Goal: Information Seeking & Learning: Learn about a topic

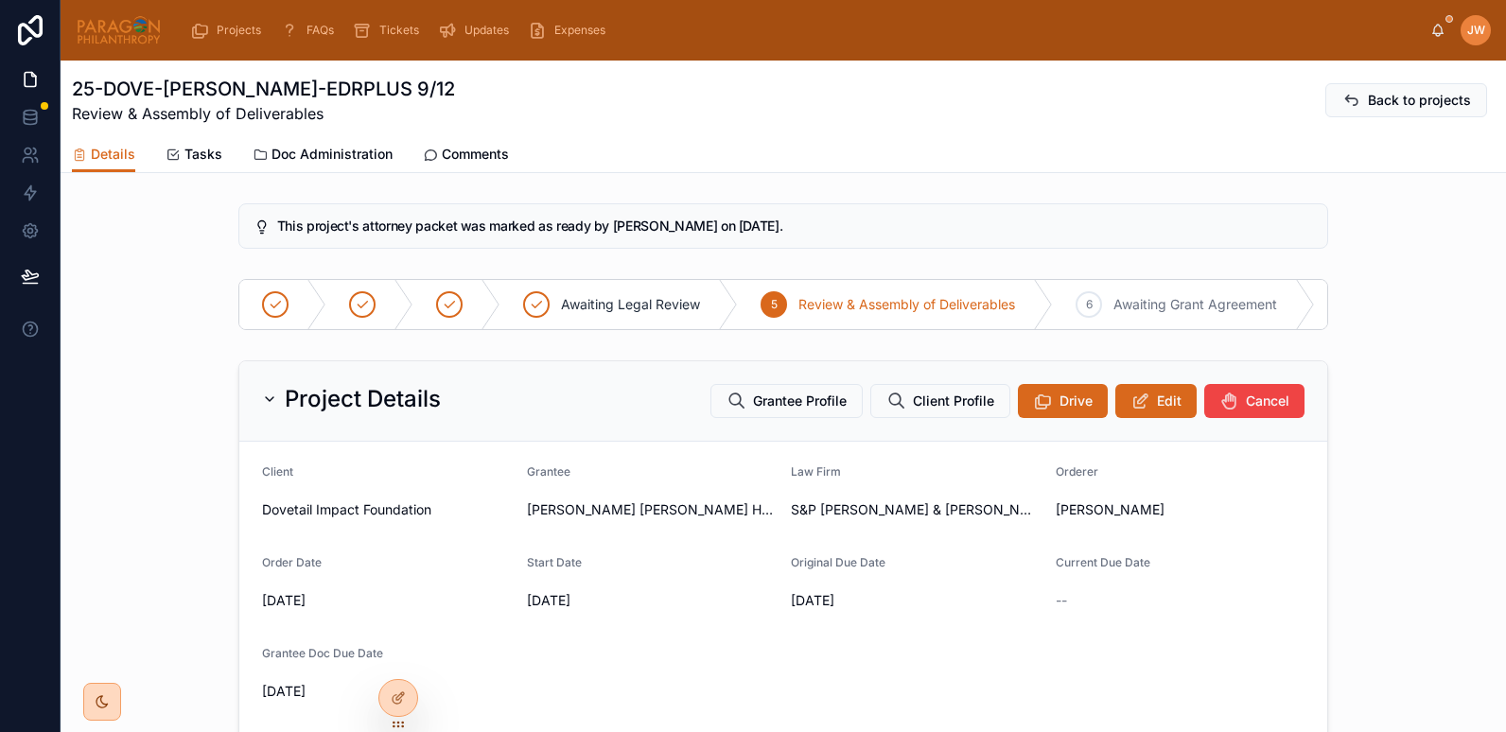
click at [1149, 416] on button "Edit" at bounding box center [1155, 401] width 81 height 34
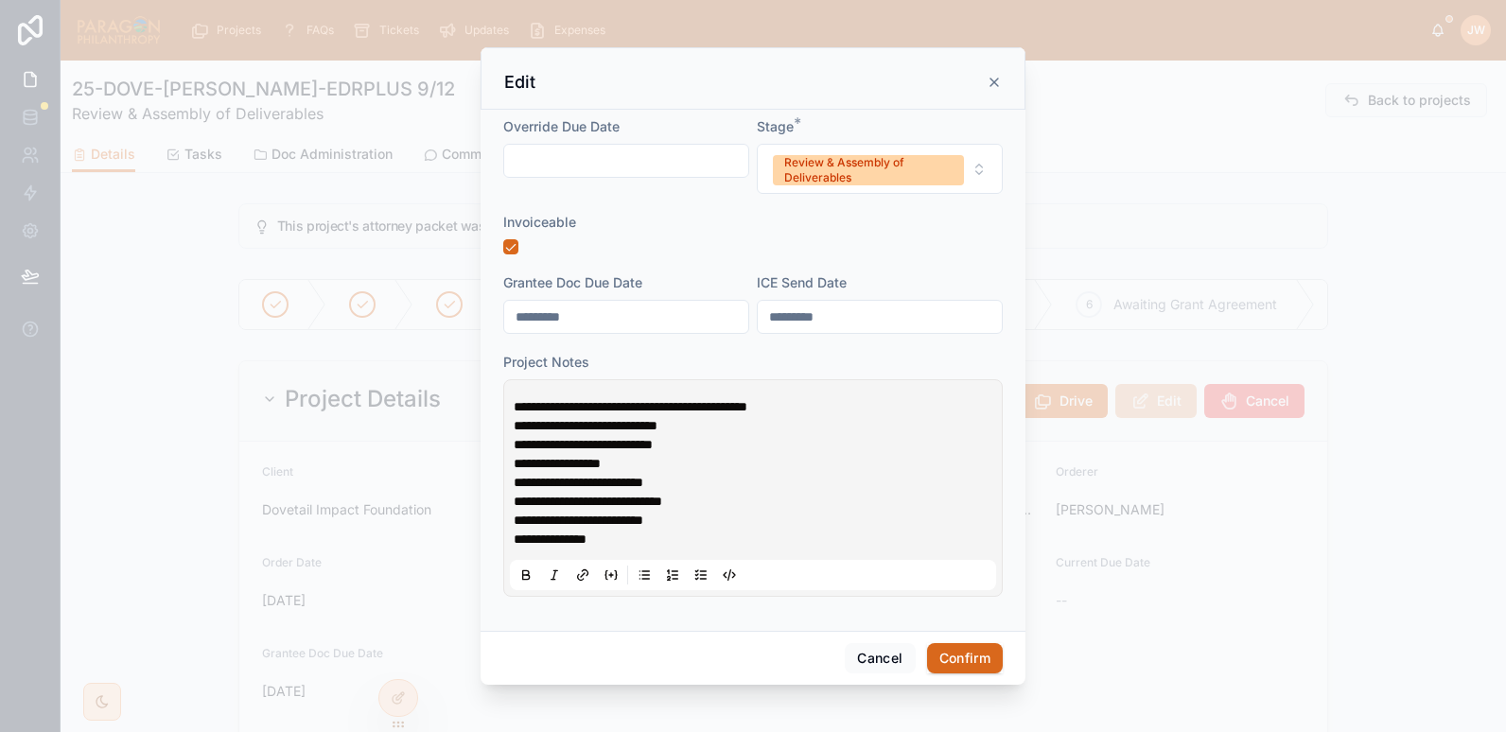
click at [993, 83] on icon at bounding box center [995, 83] width 8 height 8
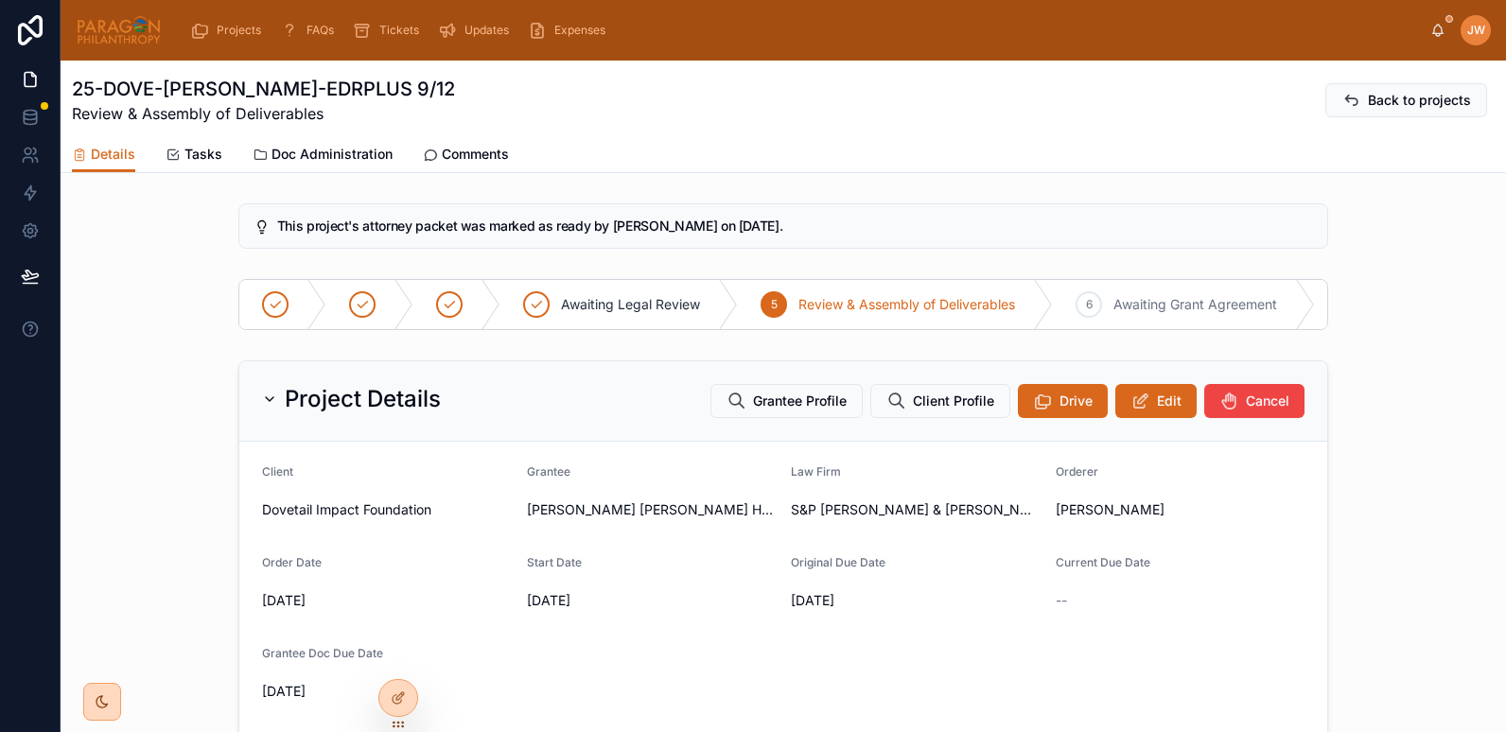
scroll to position [199, 0]
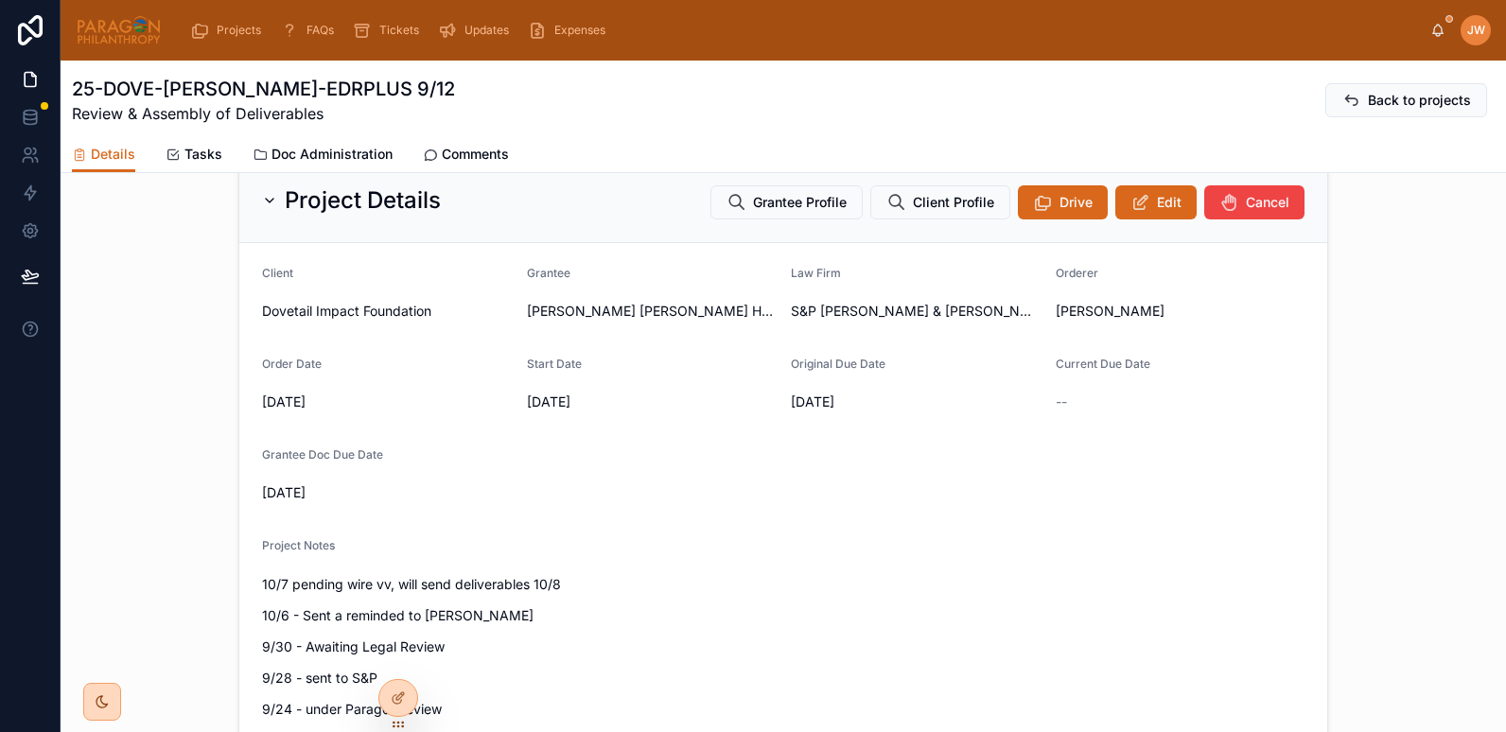
click at [340, 155] on span "Doc Administration" at bounding box center [332, 154] width 121 height 19
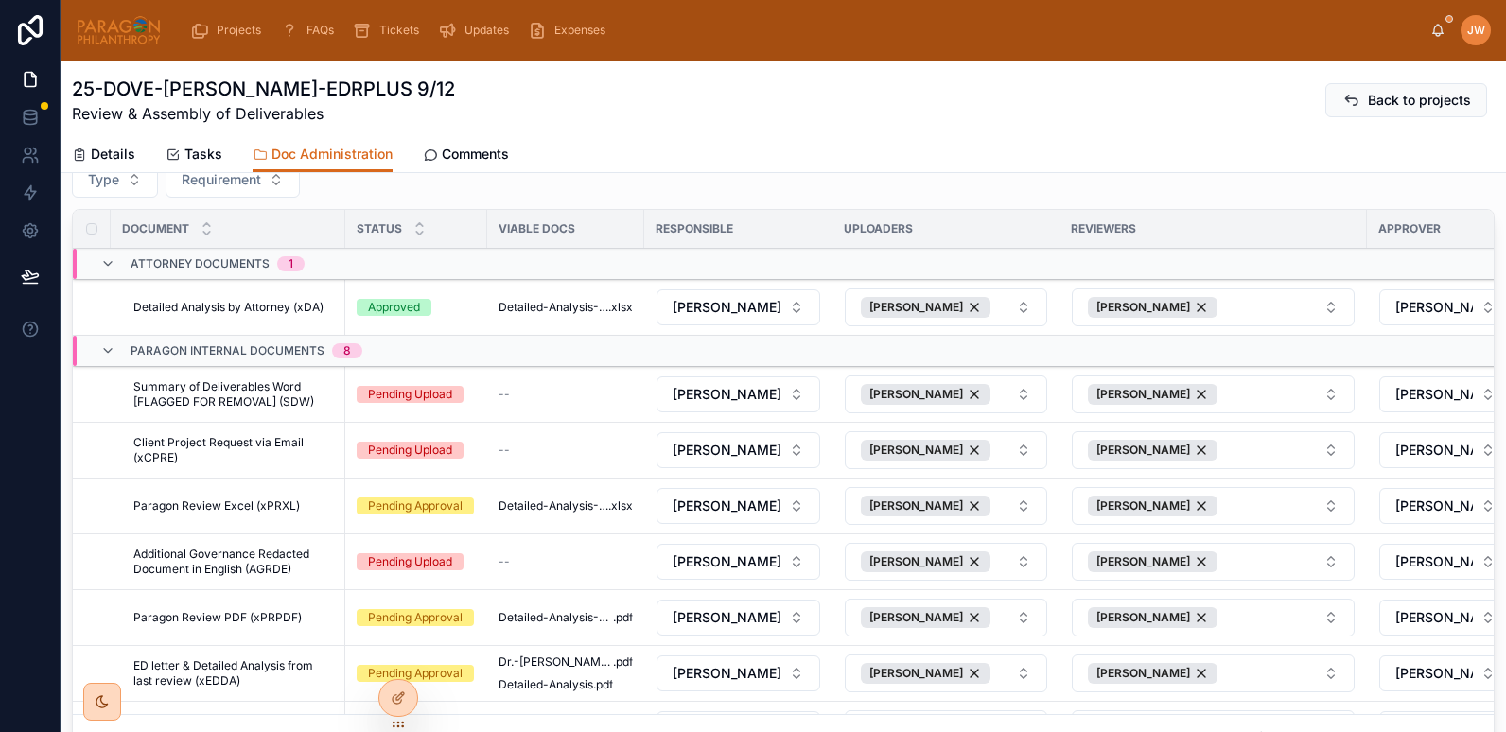
click at [103, 161] on span "Details" at bounding box center [113, 154] width 44 height 19
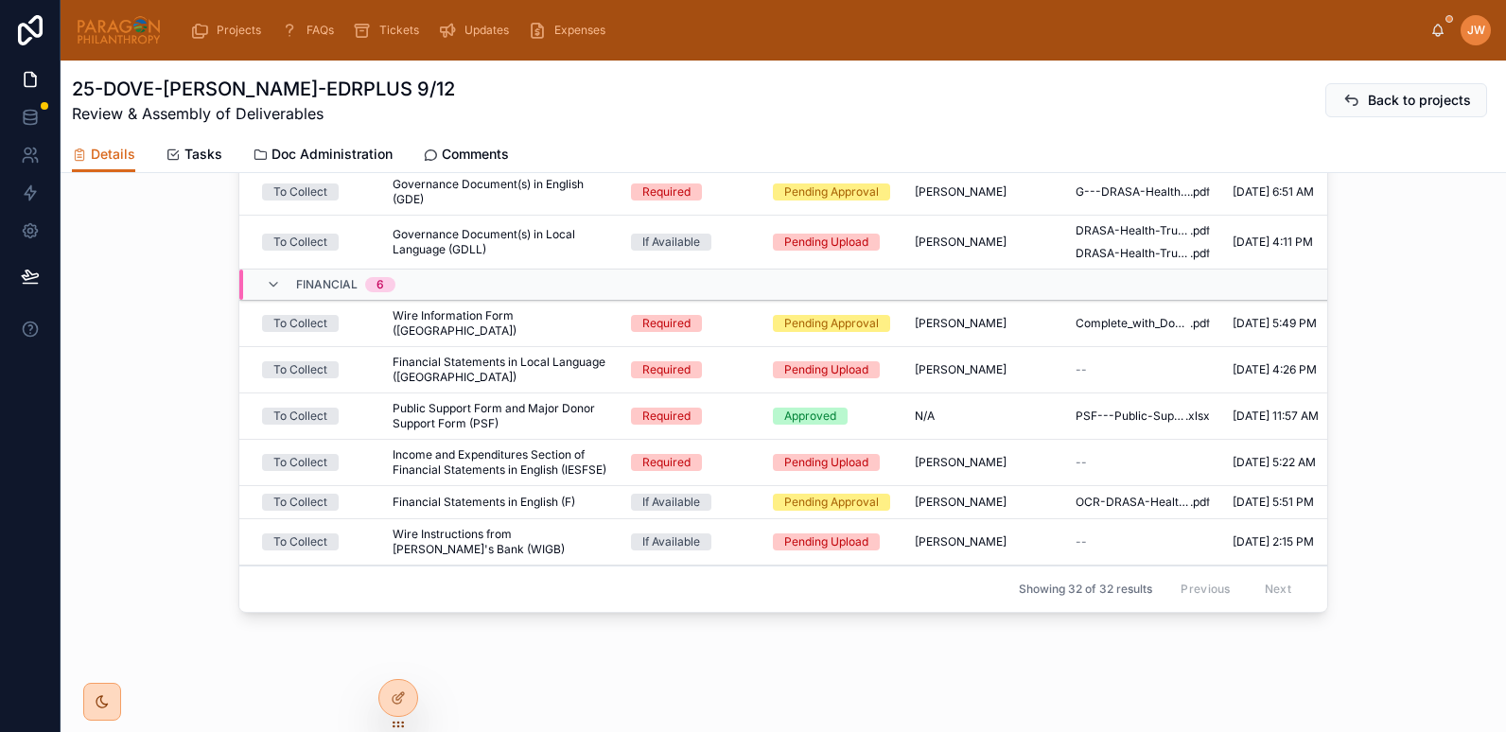
scroll to position [621, 0]
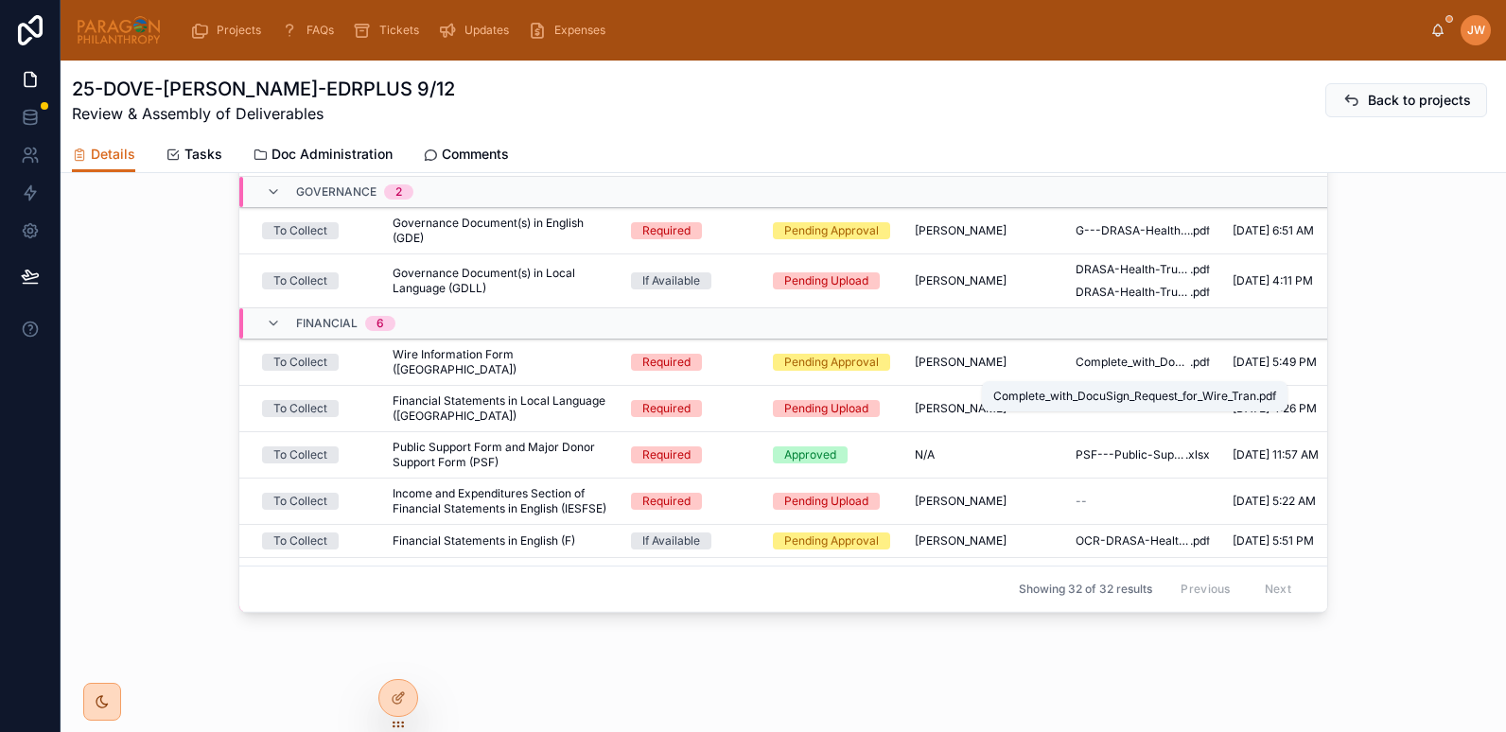
click at [1080, 370] on span "Complete_with_DocuSign_Request_for_Wire_Tran" at bounding box center [1133, 362] width 114 height 15
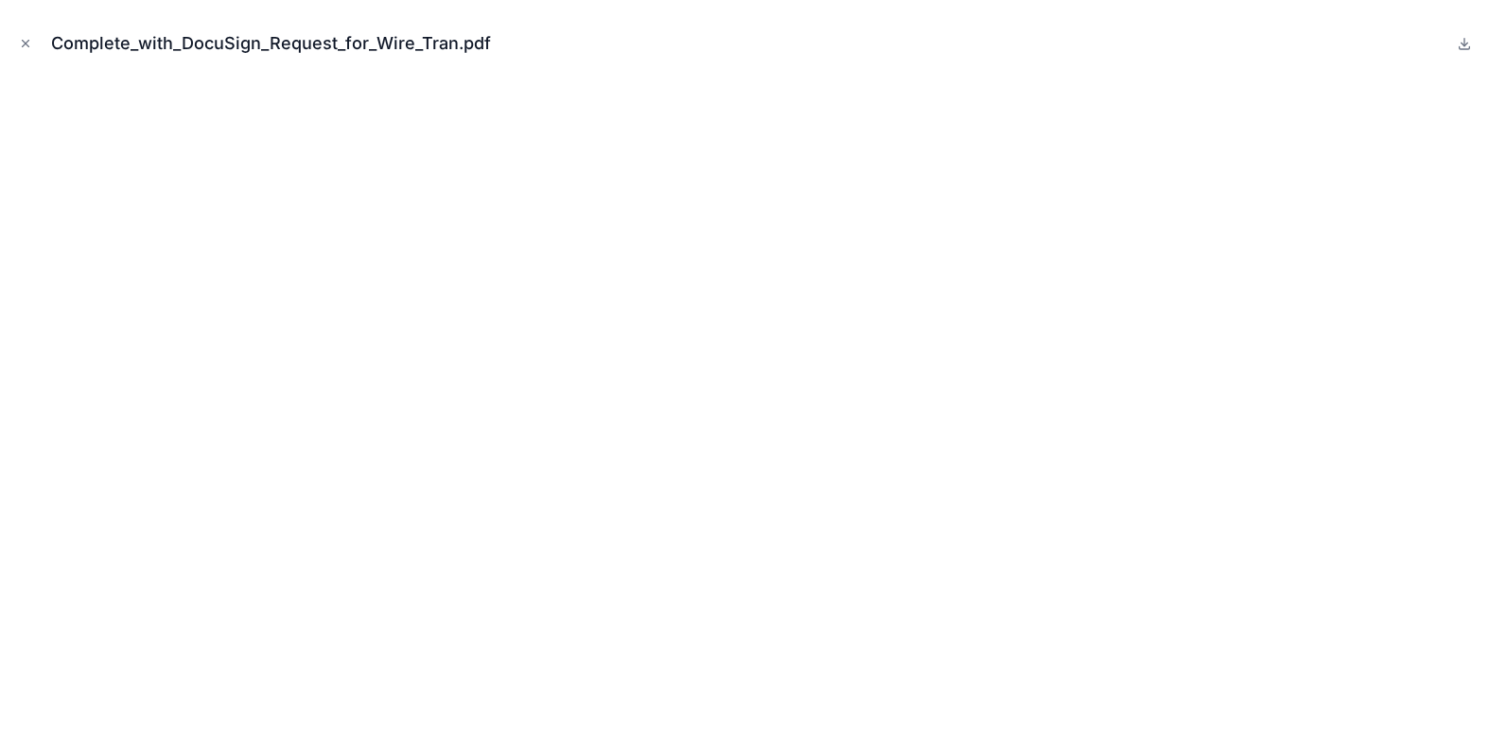
click at [26, 46] on icon "Close modal" at bounding box center [25, 43] width 13 height 13
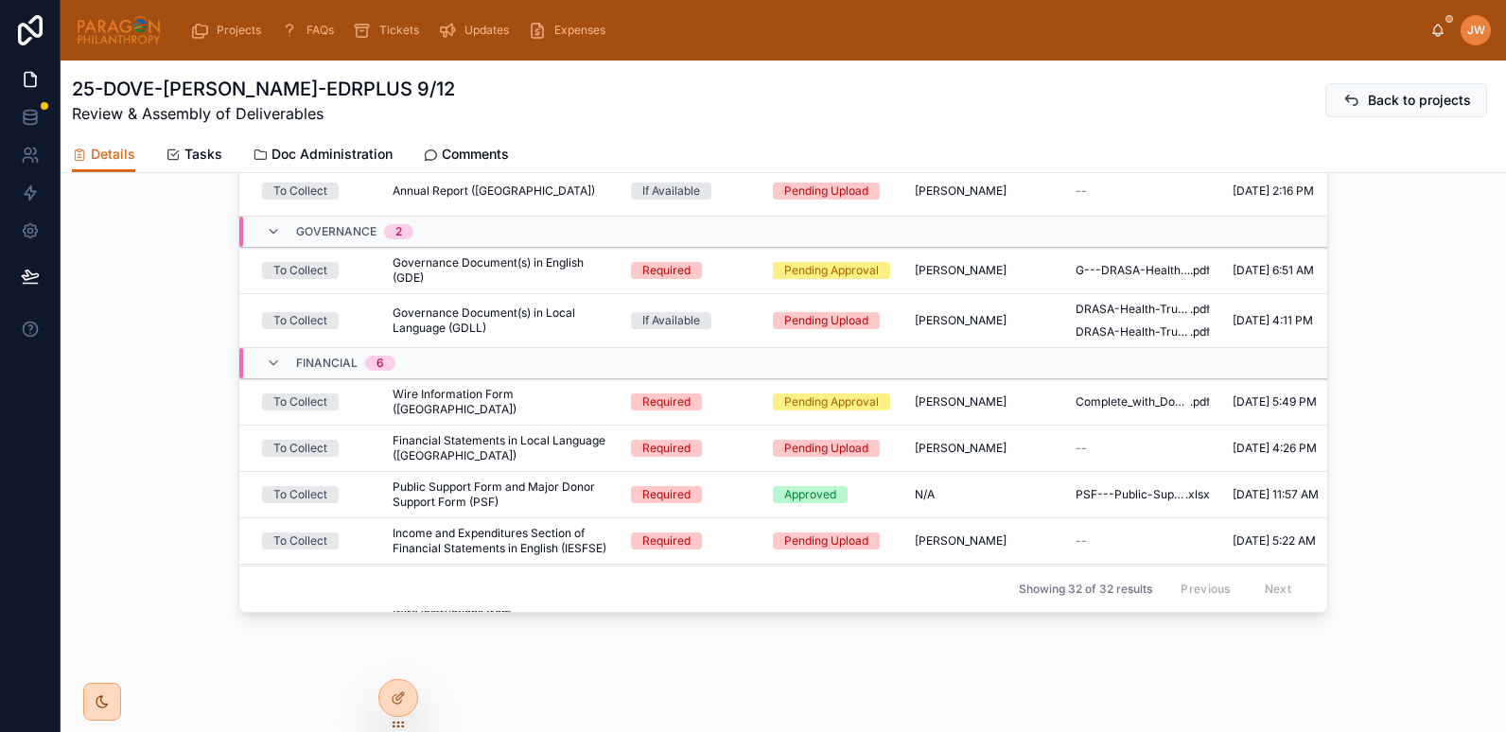
scroll to position [262, 0]
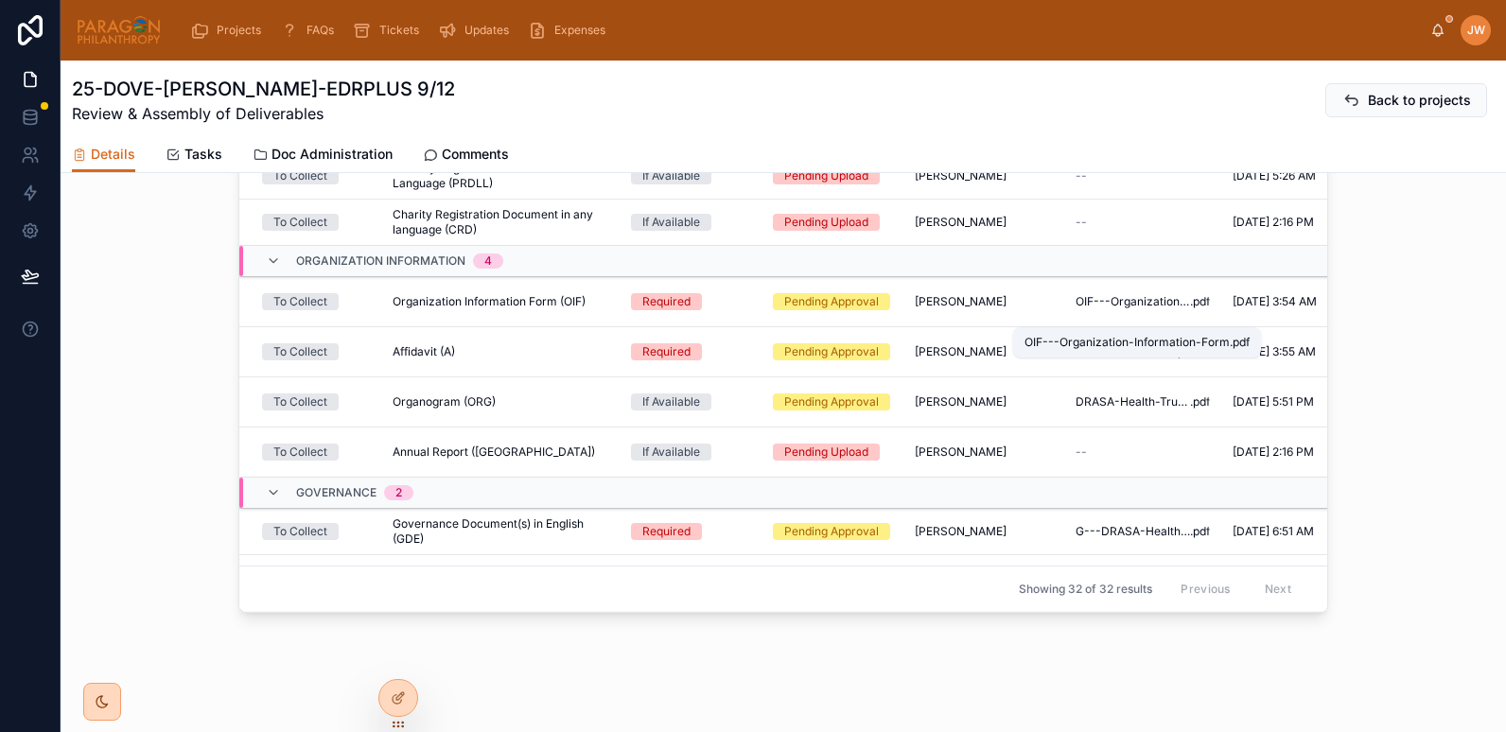
click at [1100, 309] on span "OIF---Organization-Information-Form" at bounding box center [1133, 301] width 114 height 15
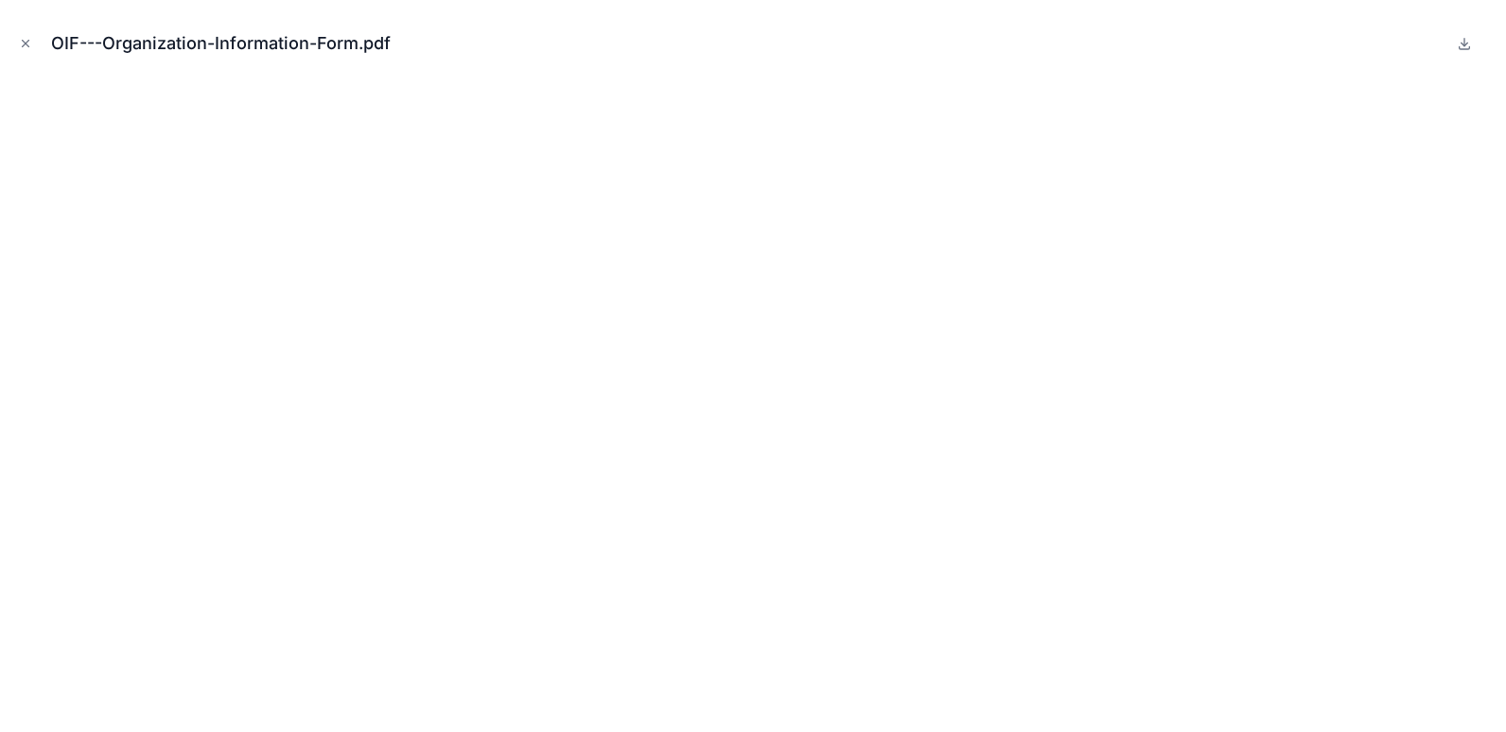
click at [20, 48] on icon "Close modal" at bounding box center [25, 43] width 13 height 13
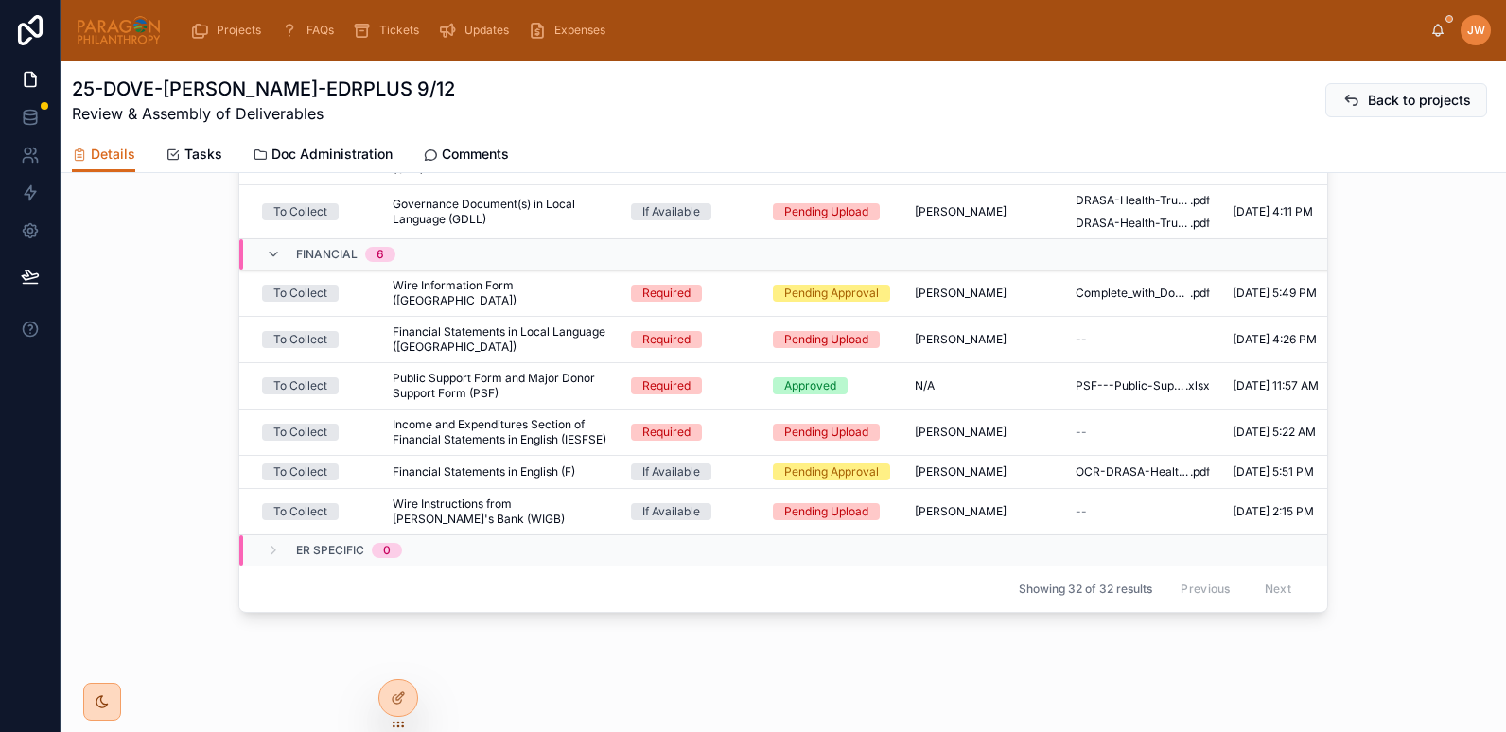
scroll to position [686, 0]
click at [444, 297] on span "Wire Information Form (WI)" at bounding box center [501, 293] width 216 height 30
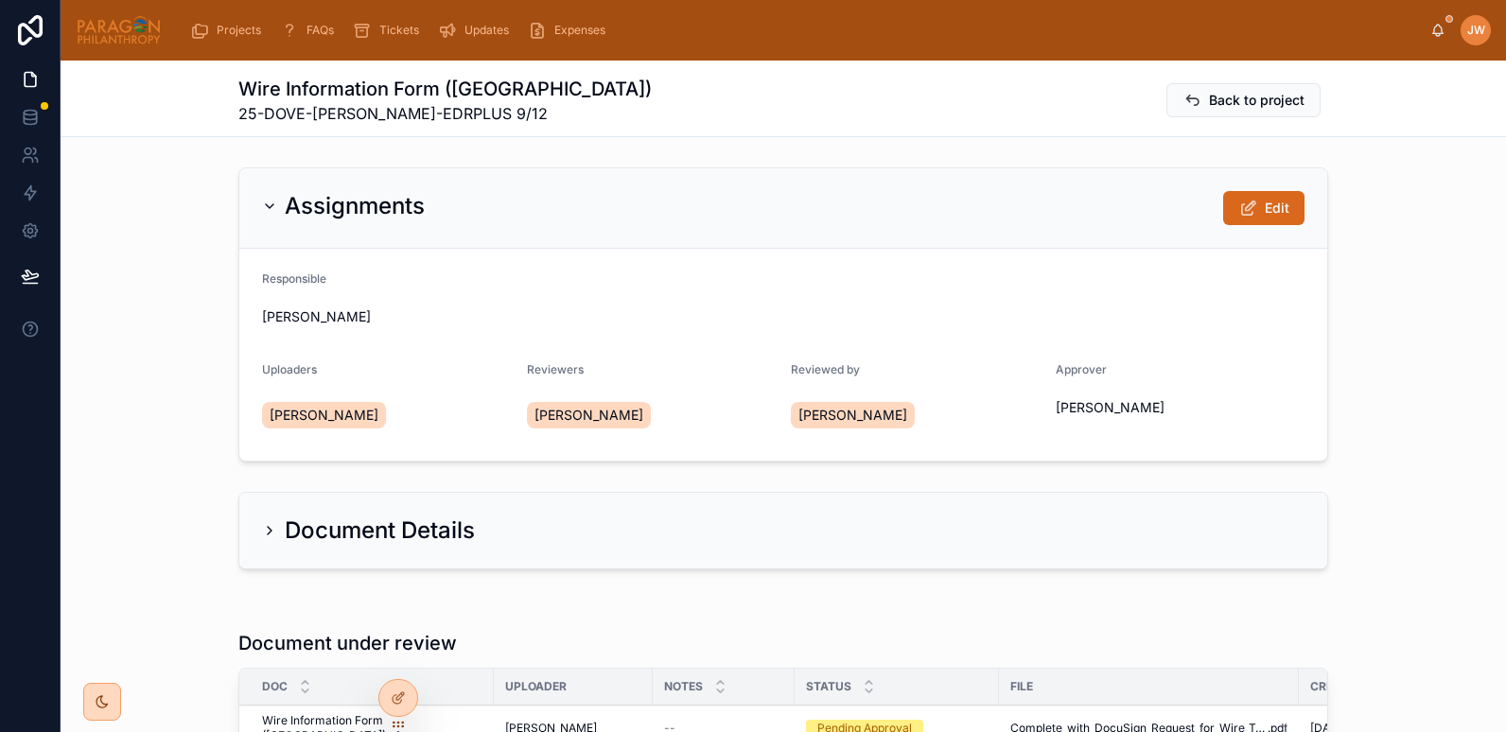
click at [1261, 98] on span "Back to project" at bounding box center [1257, 100] width 96 height 19
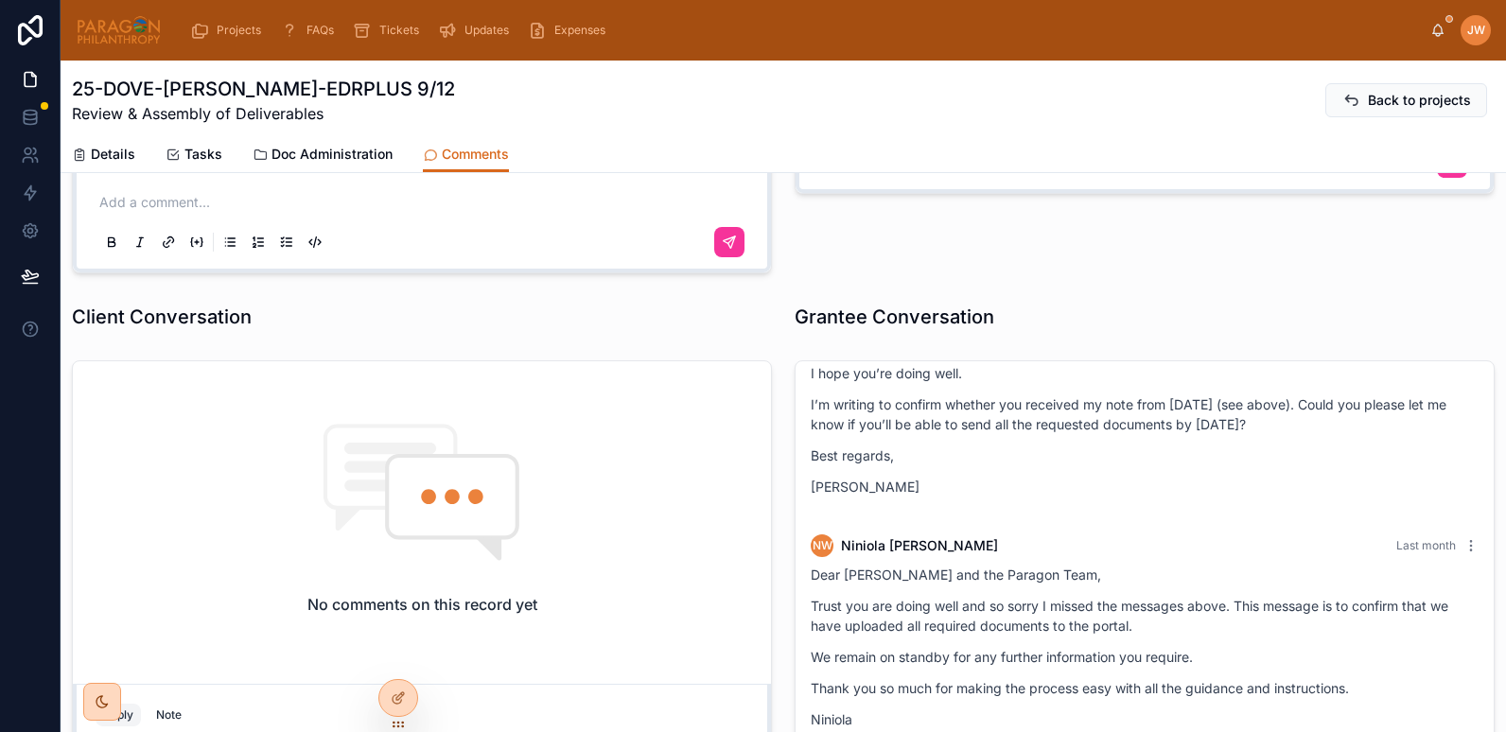
scroll to position [589, 0]
click at [0, 0] on icon at bounding box center [0, 0] width 0 height 0
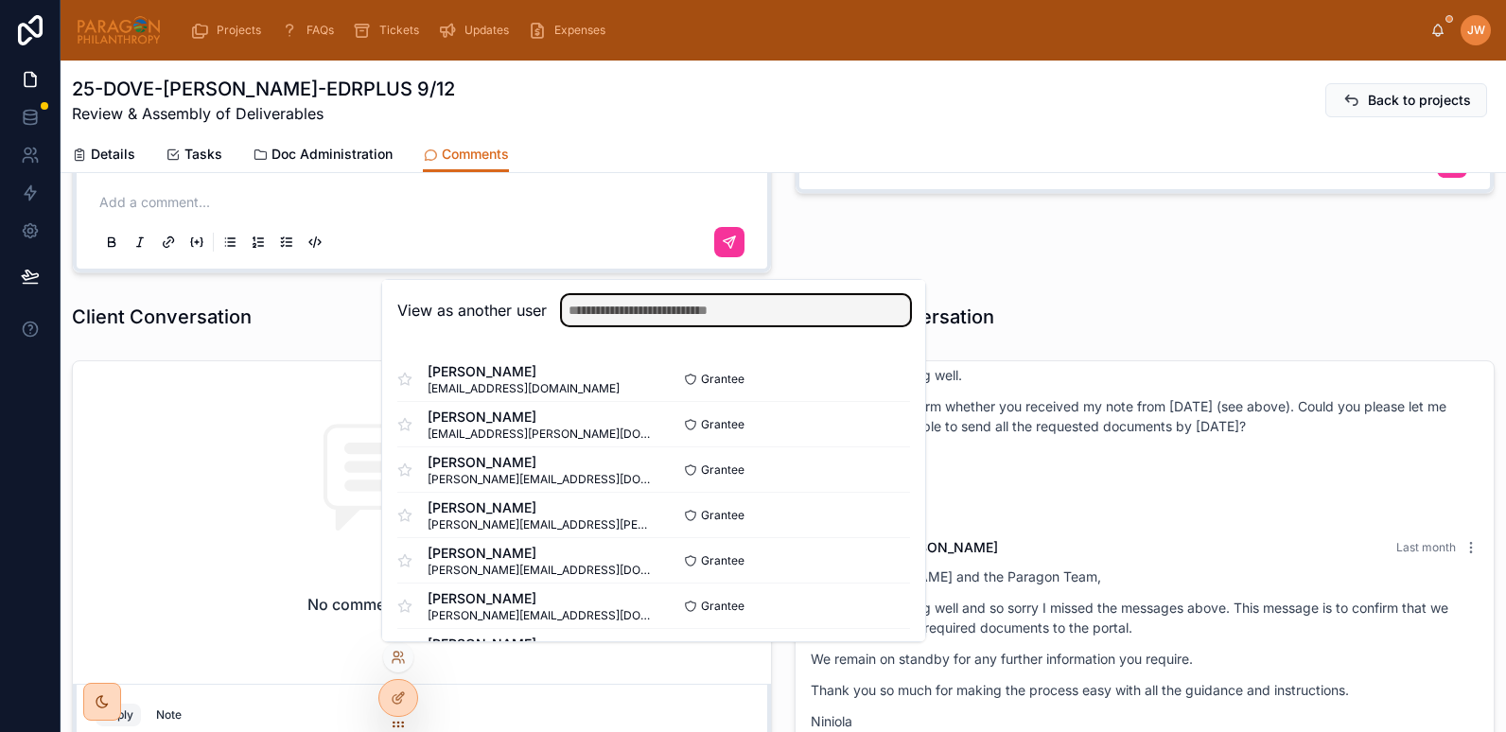
click at [678, 313] on input "text" at bounding box center [736, 310] width 348 height 30
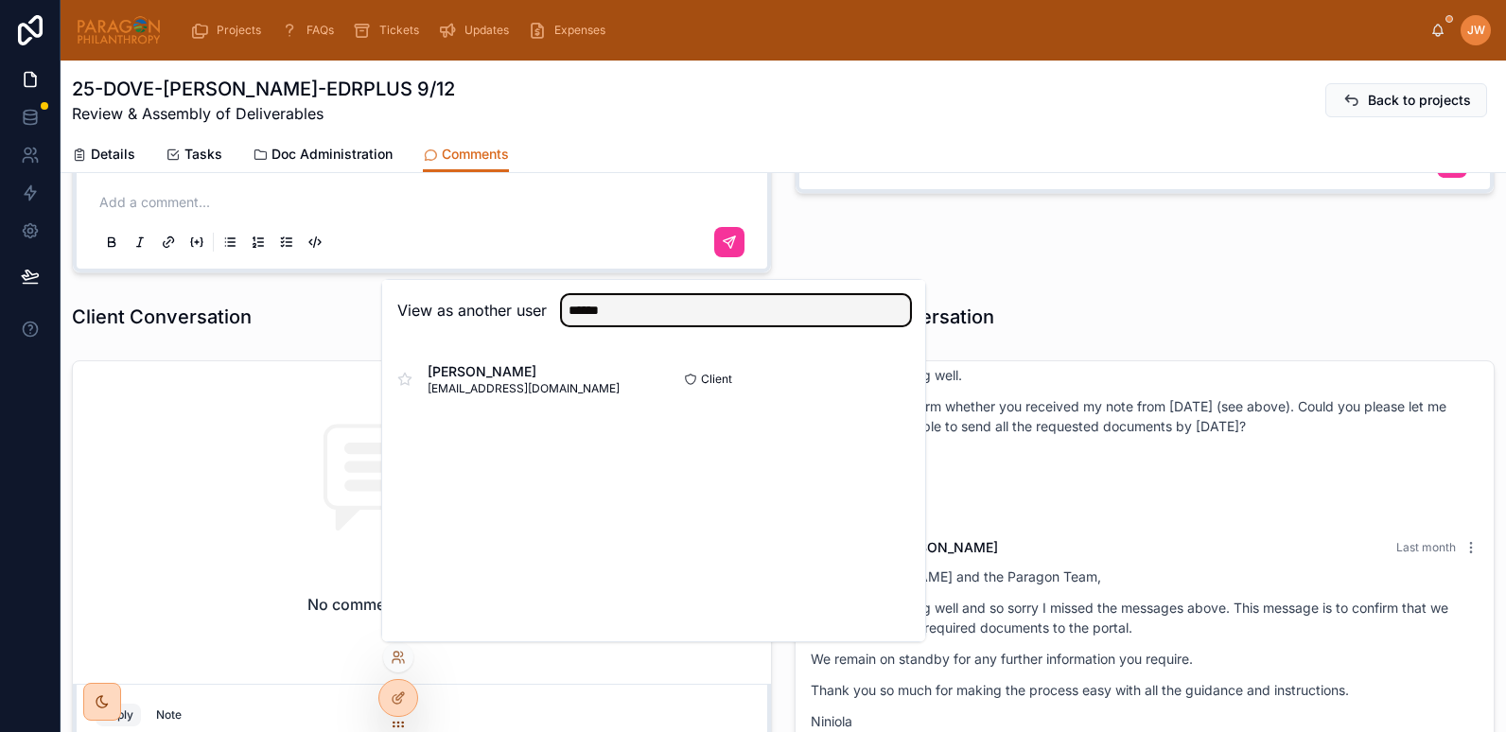
type input "******"
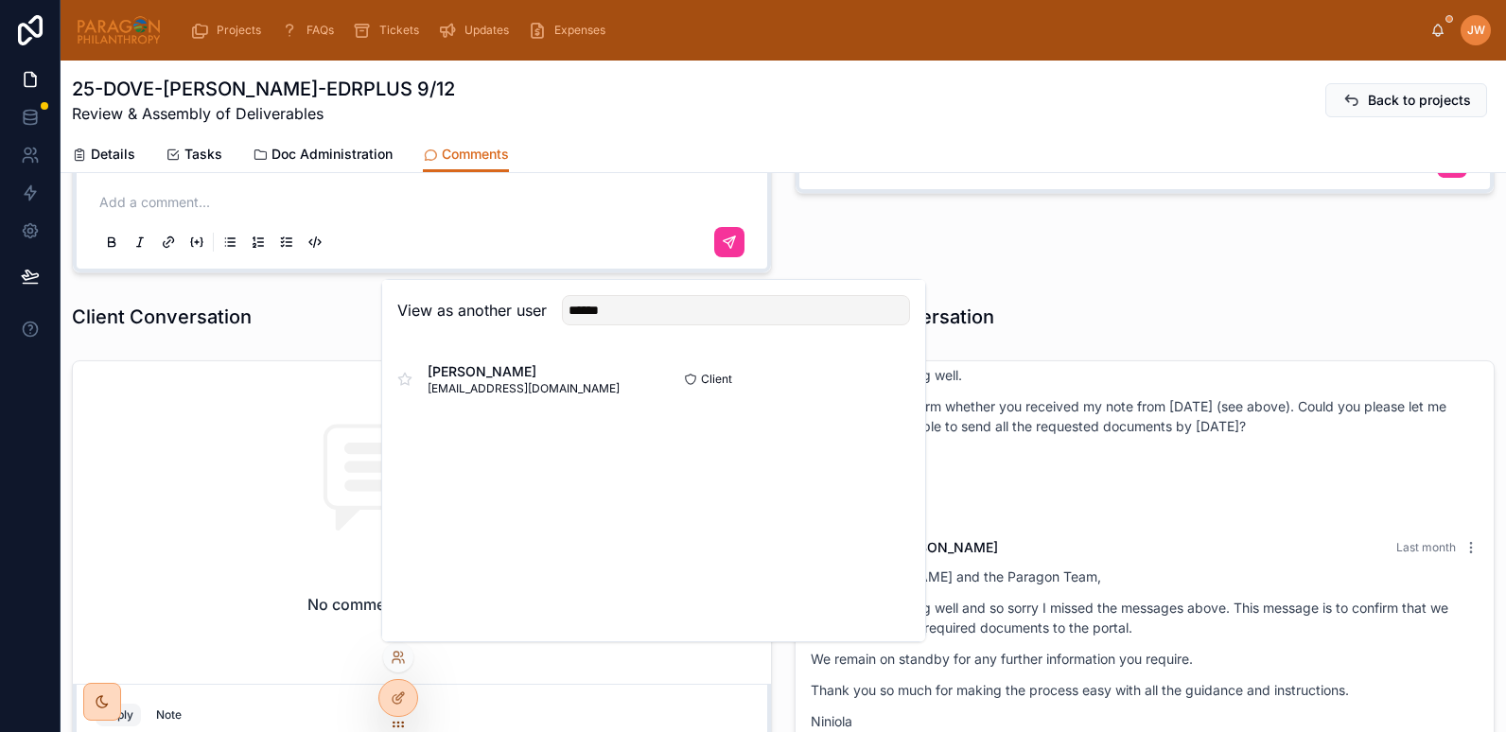
click at [0, 0] on button "Select" at bounding box center [0, 0] width 0 height 0
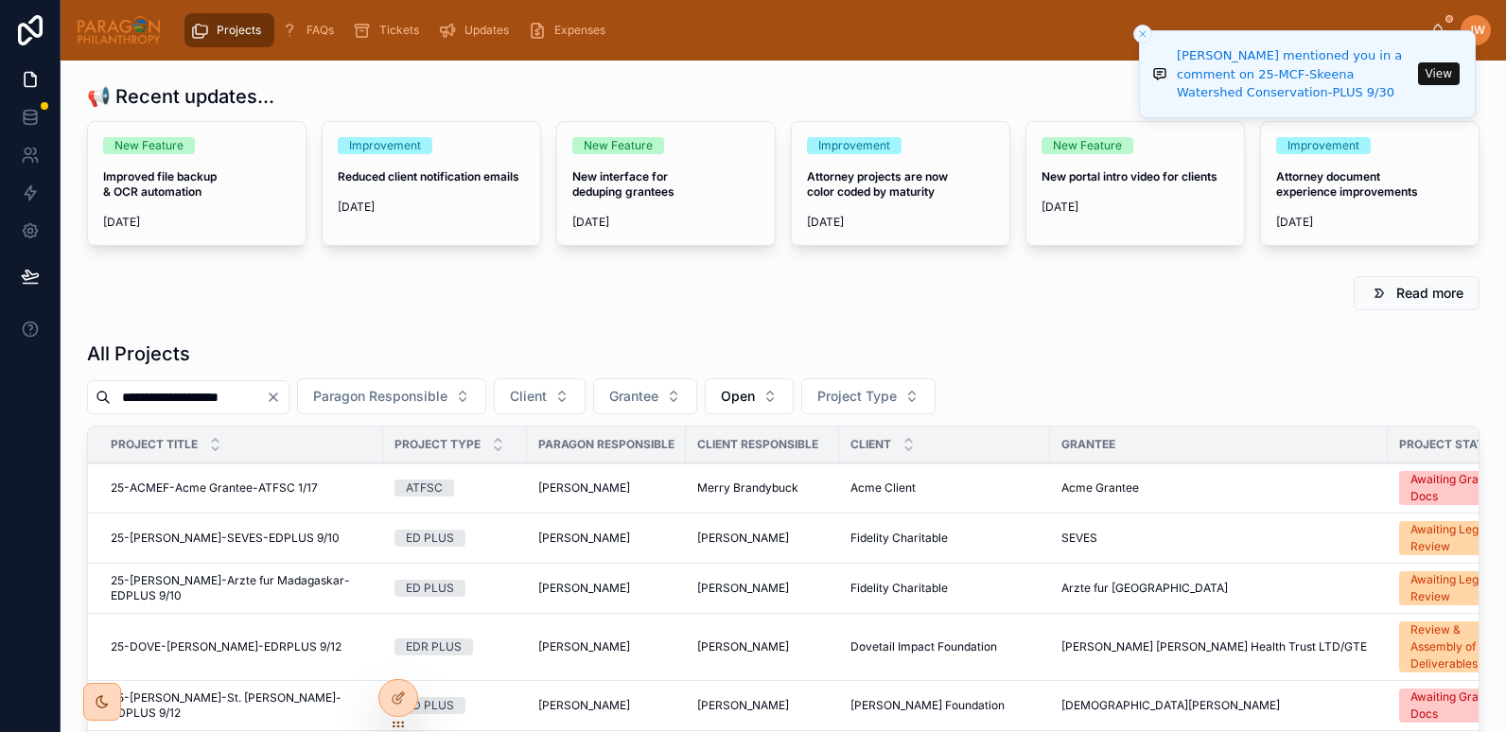
type input "**********"
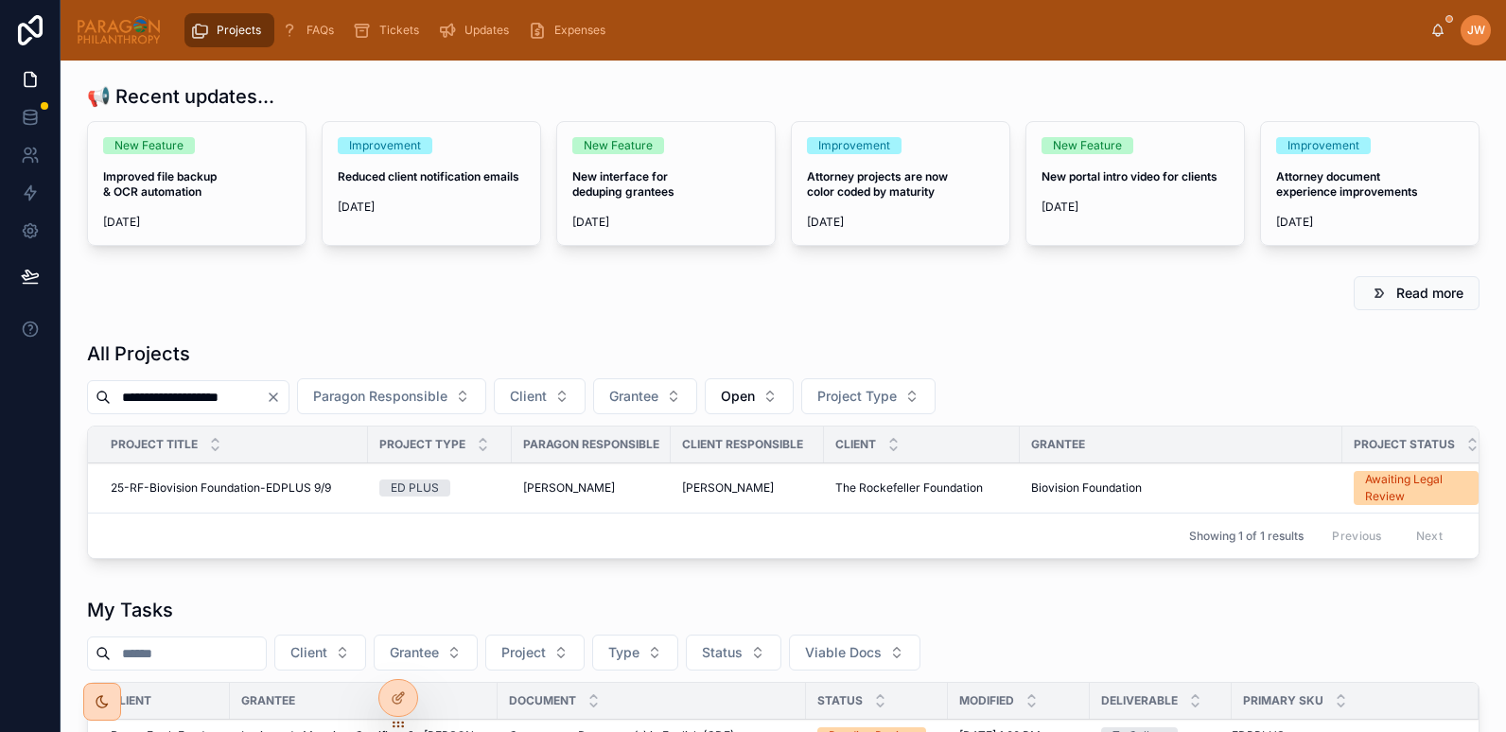
click at [234, 488] on span "25-RF-Biovision Foundation-EDPLUS 9/9" at bounding box center [221, 488] width 220 height 15
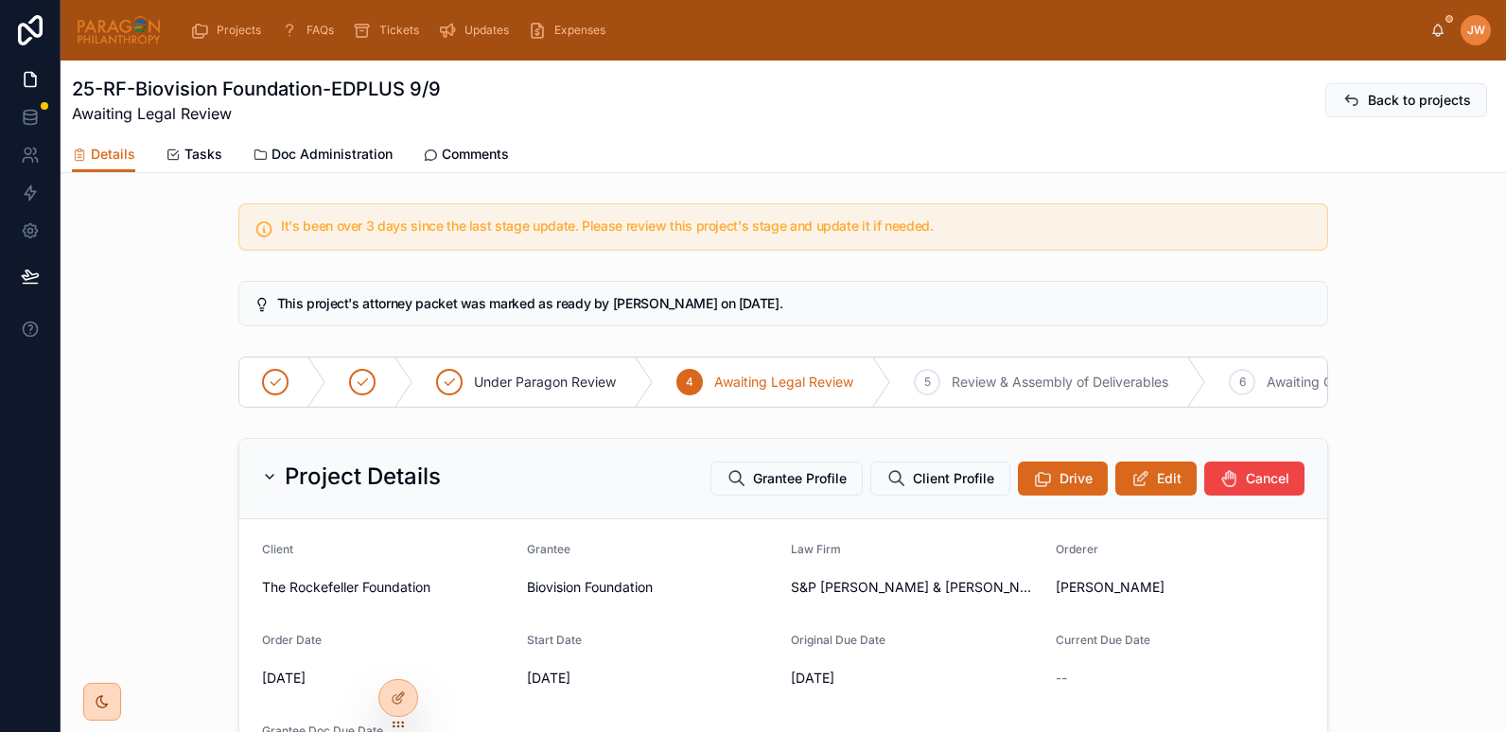
click at [1157, 484] on span "Edit" at bounding box center [1169, 478] width 25 height 19
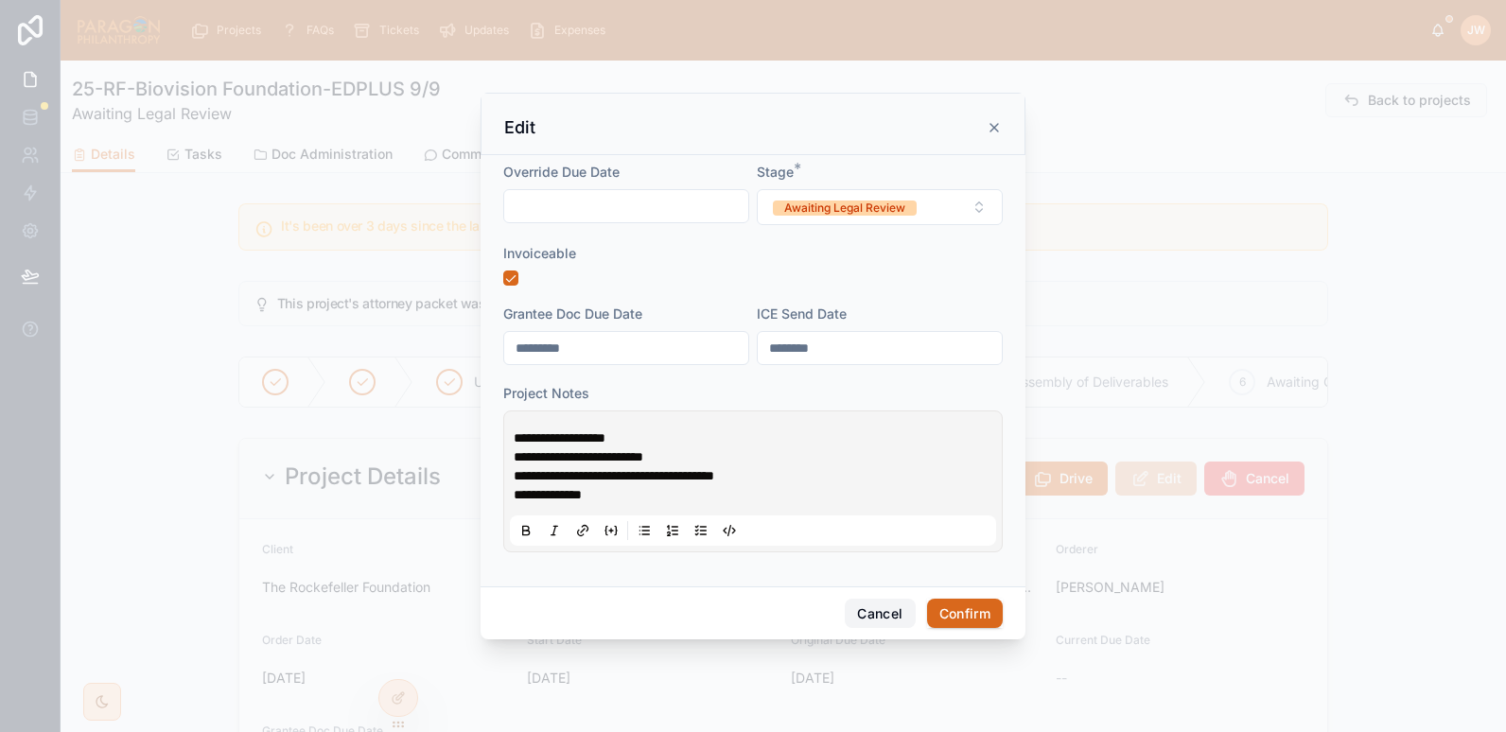
click at [874, 608] on button "Cancel" at bounding box center [880, 614] width 70 height 30
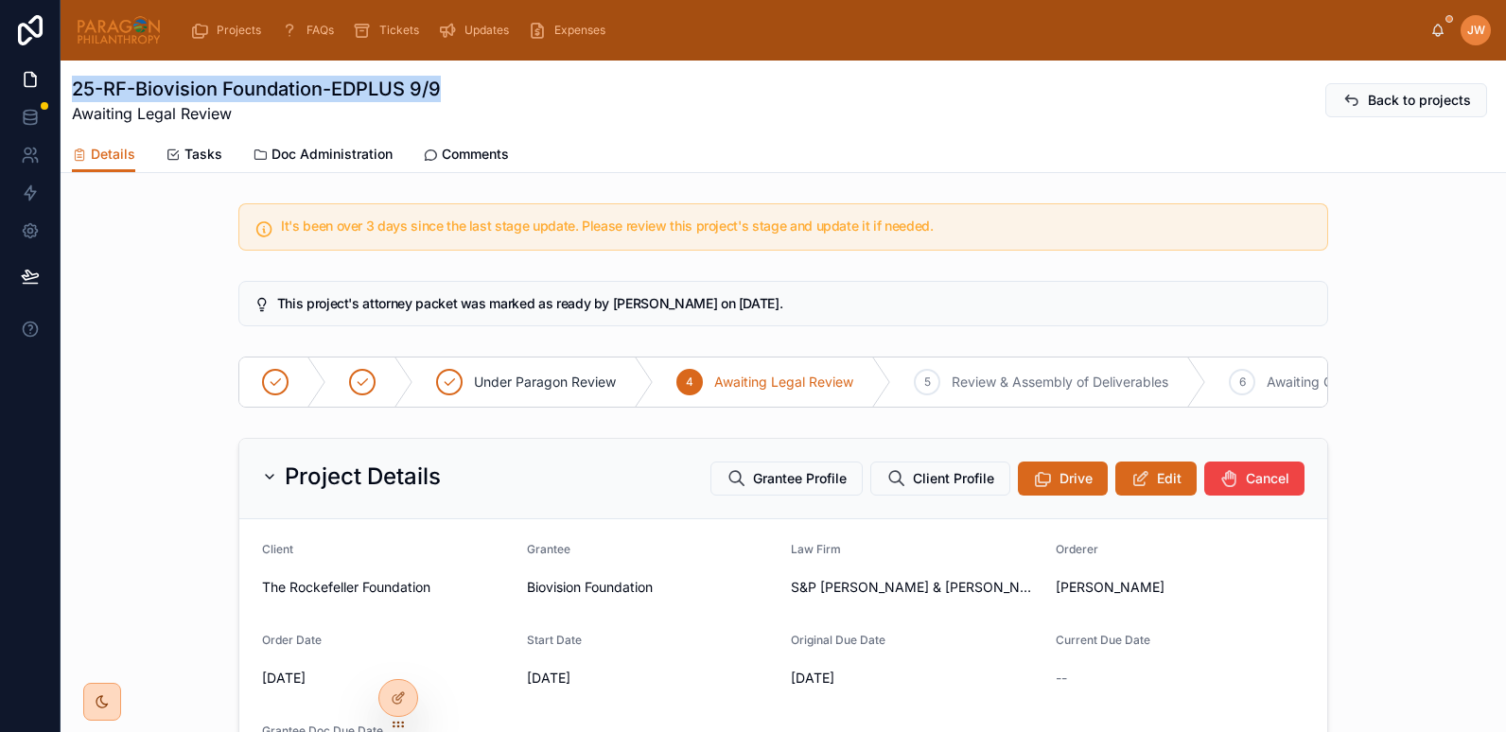
drag, startPoint x: 458, startPoint y: 94, endPoint x: 73, endPoint y: 98, distance: 385.1
click at [73, 98] on div "25-RF-Biovision Foundation-EDPLUS 9/9 Awaiting Legal Review Back to projects" at bounding box center [783, 100] width 1423 height 49
copy h1 "25-RF-Biovision Foundation-EDPLUS 9/9"
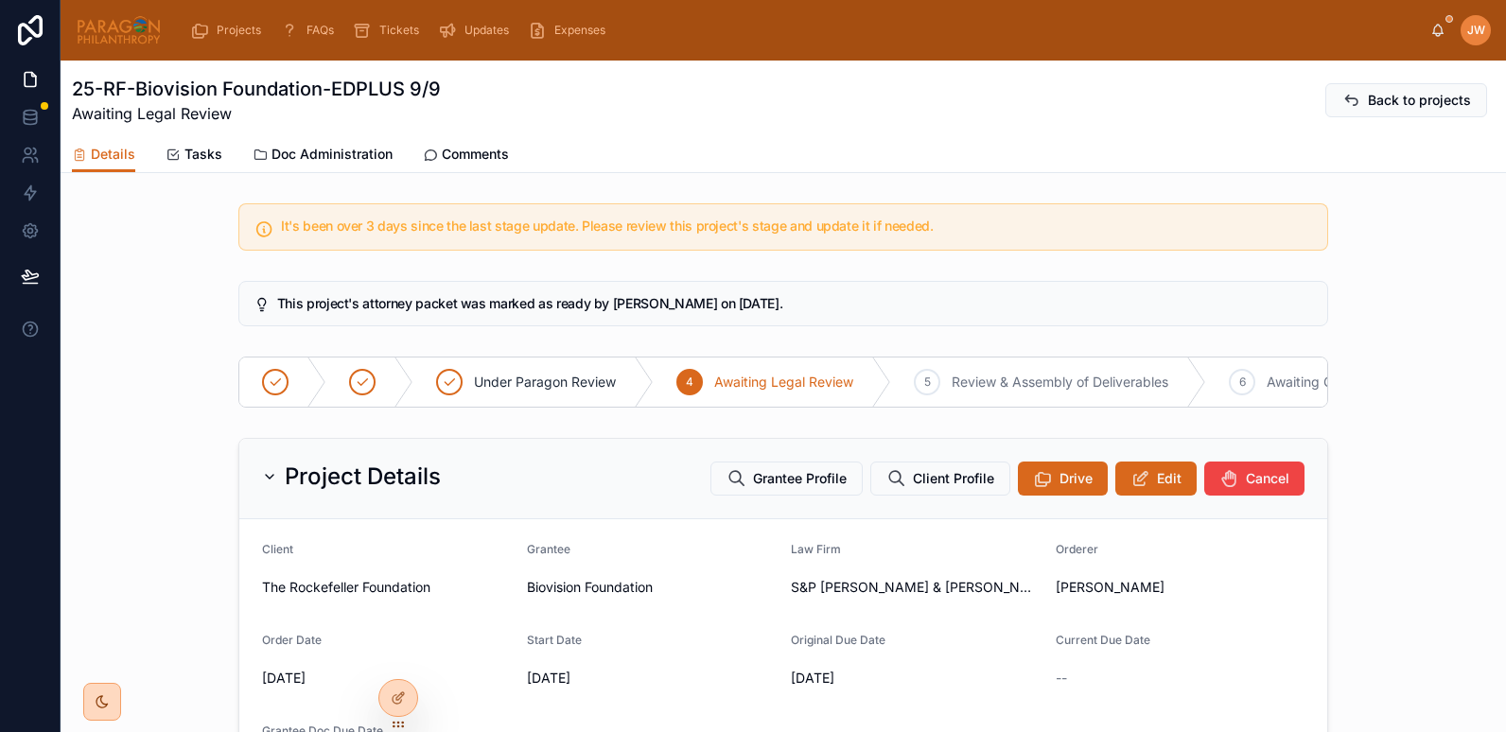
click at [111, 325] on div "This project's attorney packet was marked as ready by Ash Froelich-MacMillan on…" at bounding box center [784, 303] width 1446 height 61
click at [455, 151] on span "Comments" at bounding box center [475, 154] width 67 height 19
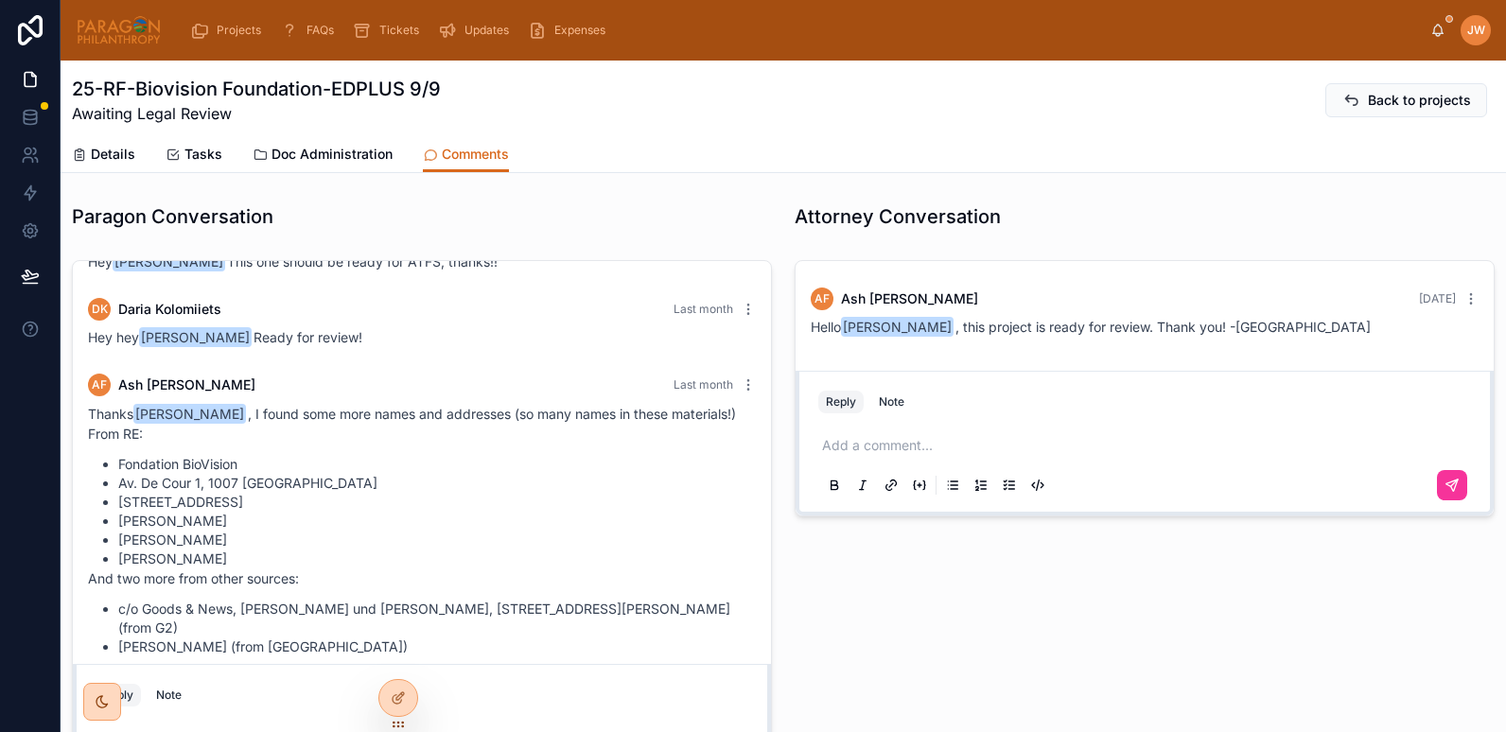
click at [294, 161] on span "Doc Administration" at bounding box center [332, 154] width 121 height 19
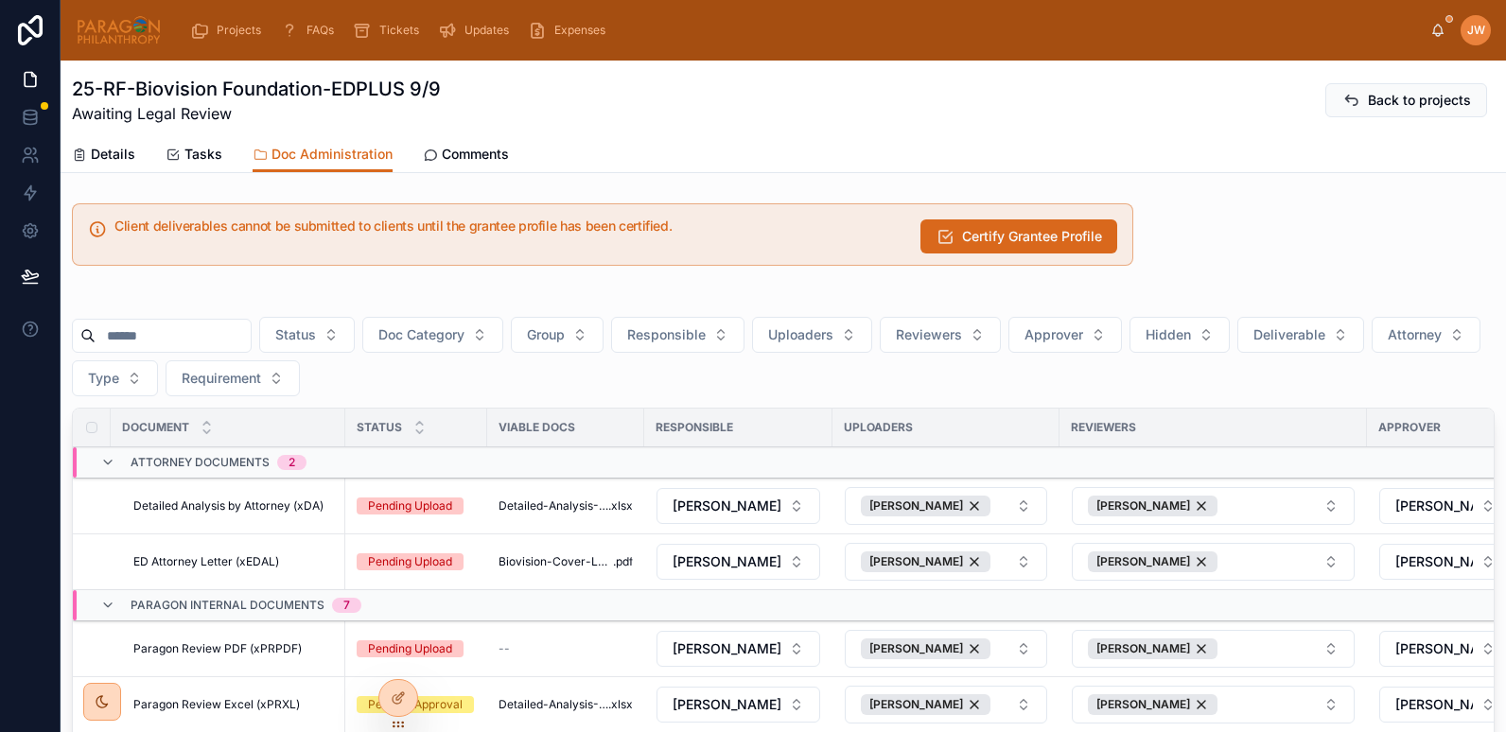
click at [307, 508] on span "Detailed Analysis by Attorney (xDA)" at bounding box center [228, 506] width 190 height 15
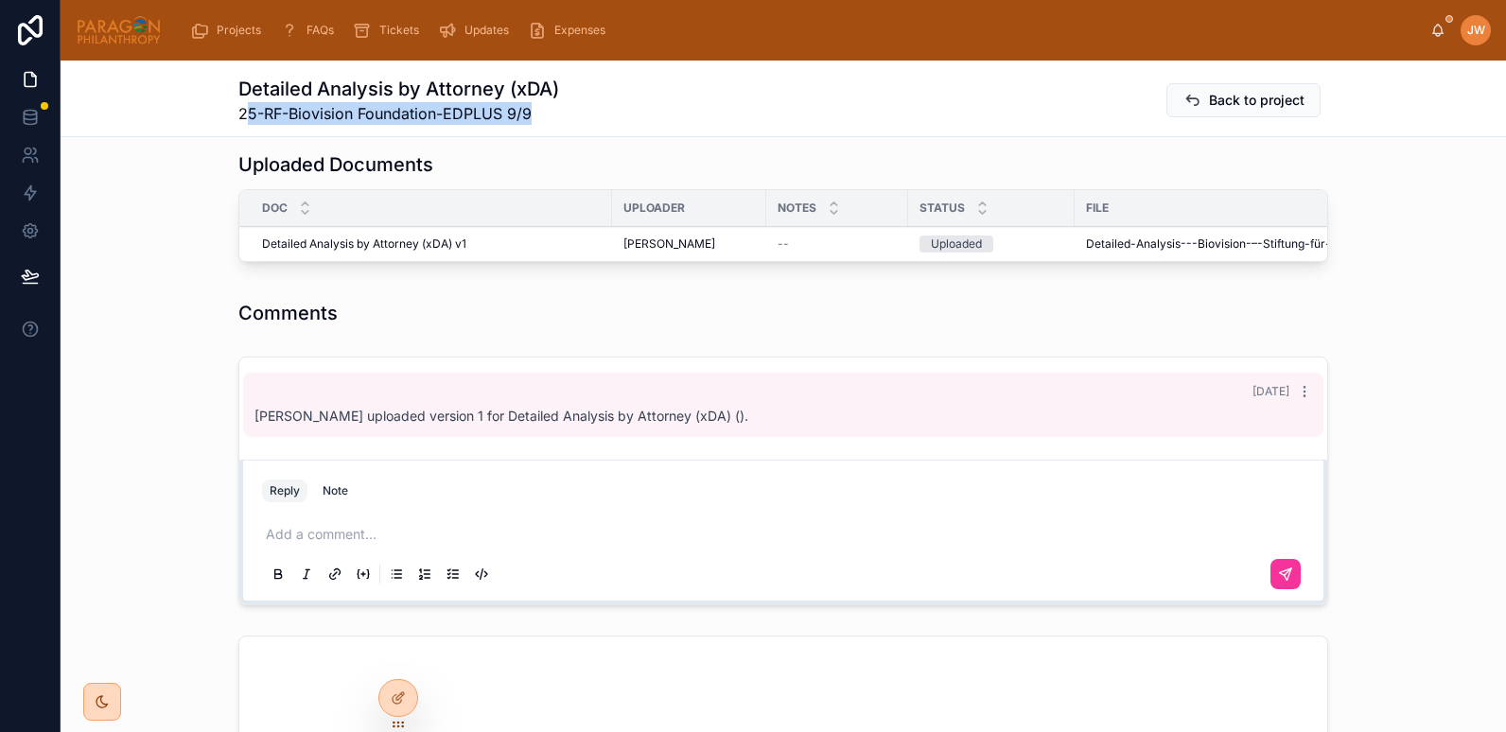
drag, startPoint x: 241, startPoint y: 113, endPoint x: 538, endPoint y: 107, distance: 297.1
click at [538, 107] on span "25-RF-Biovision Foundation-EDPLUS 9/9" at bounding box center [398, 113] width 321 height 23
click at [541, 107] on span "25-RF-Biovision Foundation-EDPLUS 9/9" at bounding box center [398, 113] width 321 height 23
drag, startPoint x: 534, startPoint y: 109, endPoint x: 229, endPoint y: 118, distance: 304.8
click at [229, 118] on div "Detailed Analysis by Attorney (xDA) 25-RF-Biovision Foundation-EDPLUS 9/9 Back …" at bounding box center [784, 99] width 1446 height 77
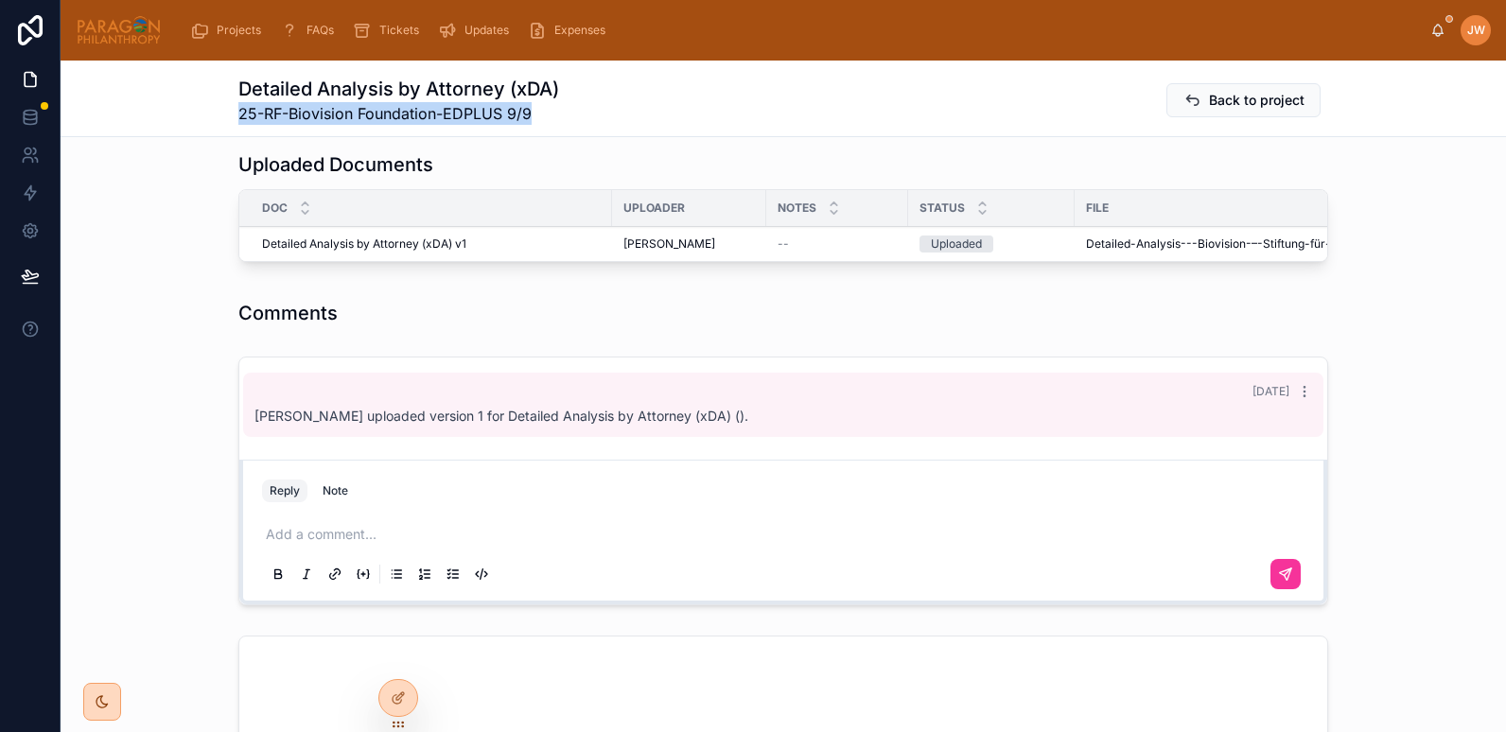
copy span "25-RF-Biovision Foundation-EDPLUS 9/9"
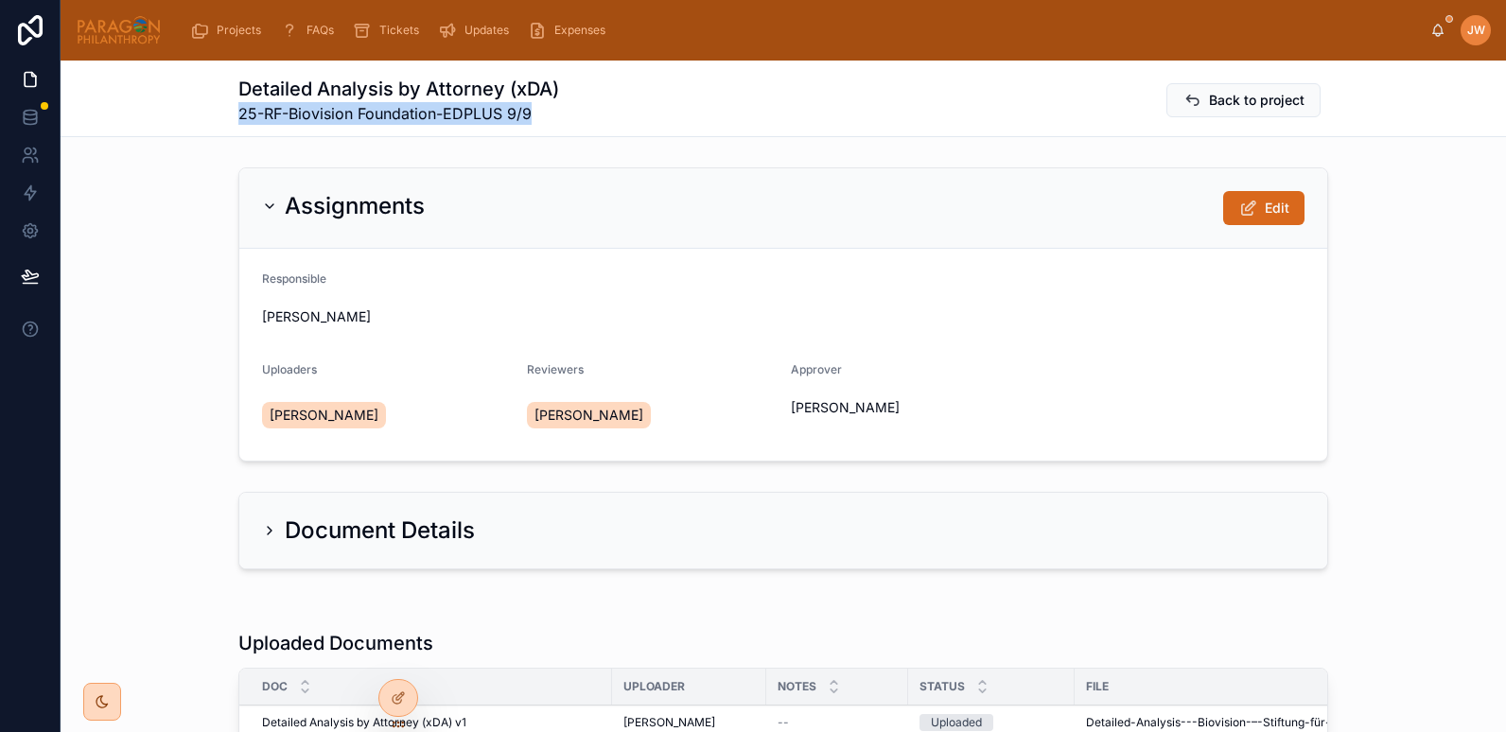
click at [1270, 107] on span "Back to project" at bounding box center [1257, 100] width 96 height 19
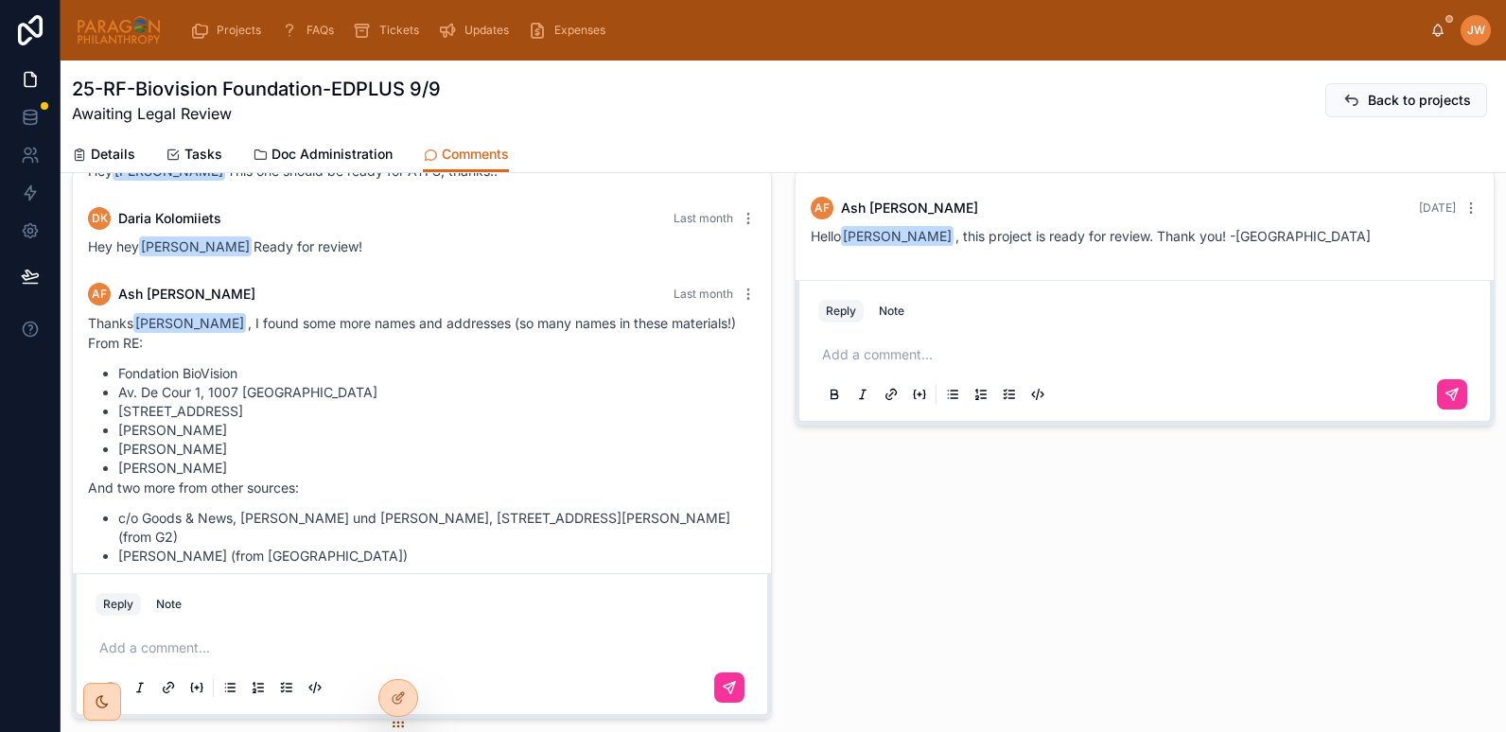
scroll to position [89, 0]
click at [280, 153] on span "Doc Administration" at bounding box center [332, 154] width 121 height 19
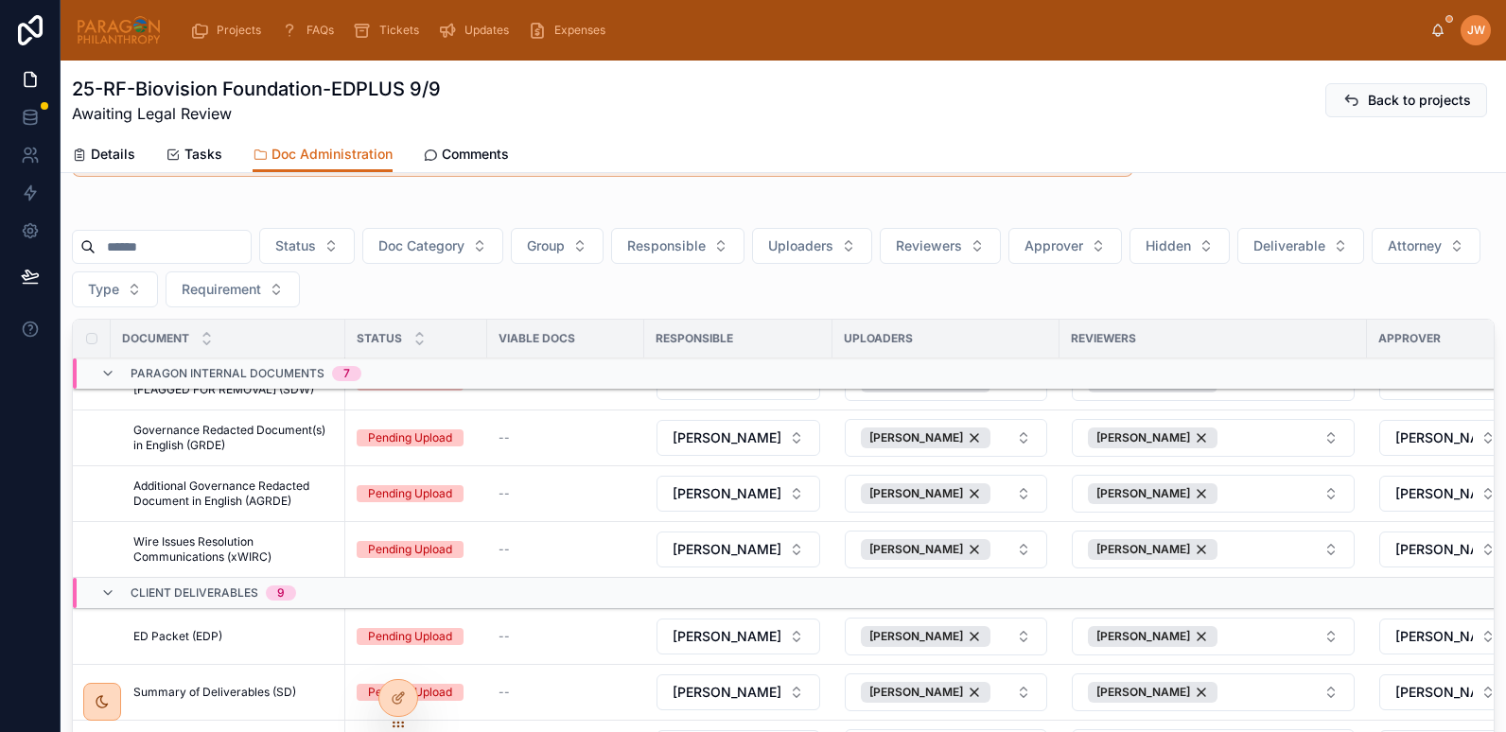
scroll to position [96, 0]
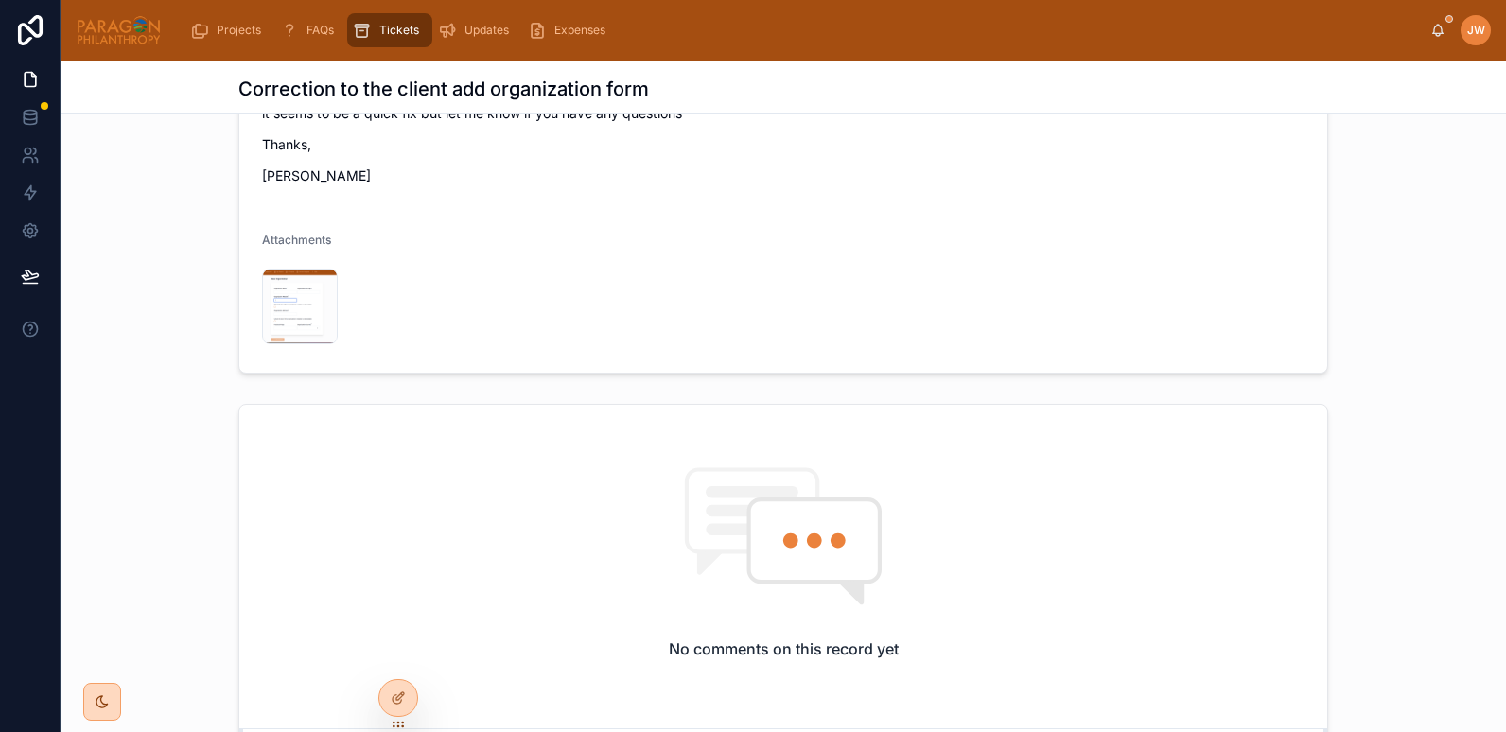
scroll to position [770, 0]
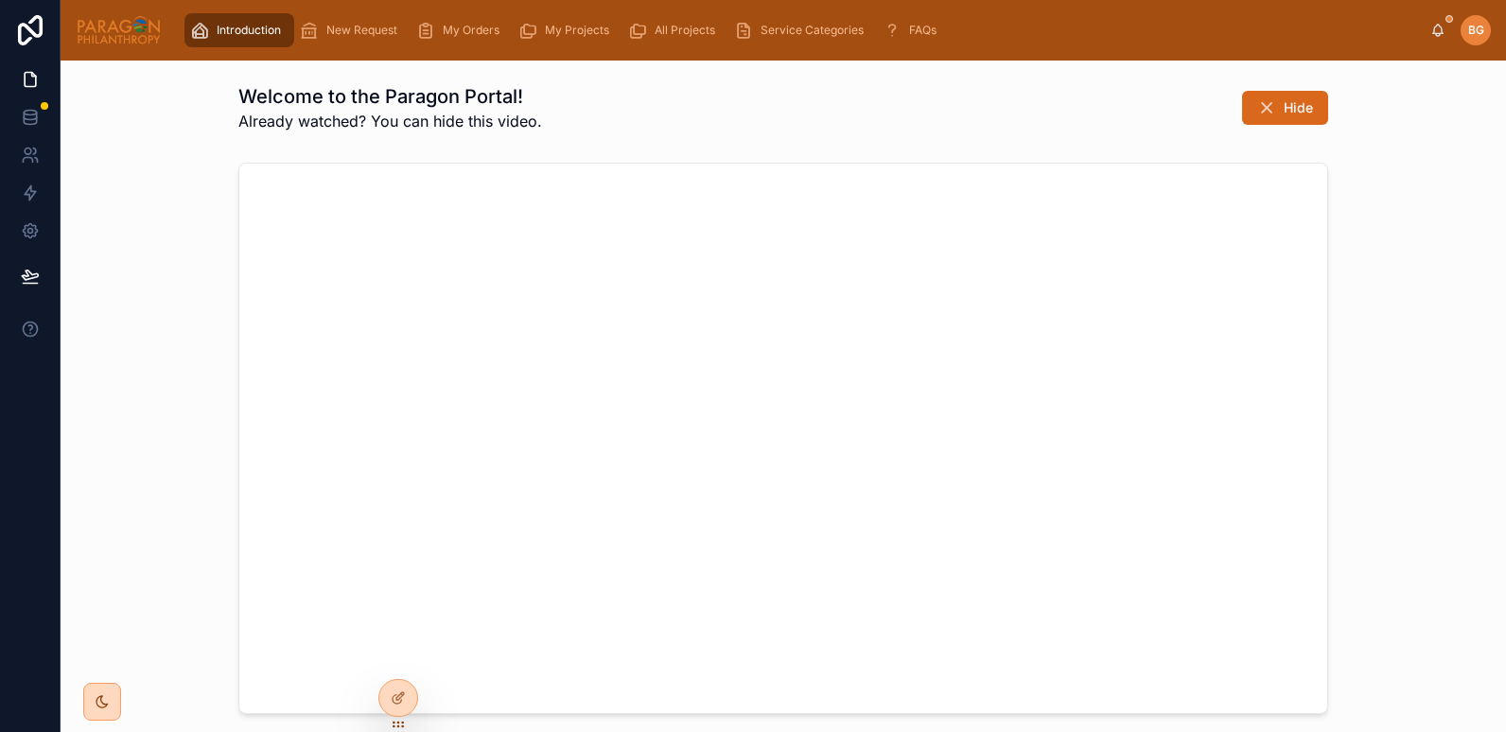
click at [543, 25] on div "My Projects" at bounding box center [567, 30] width 98 height 30
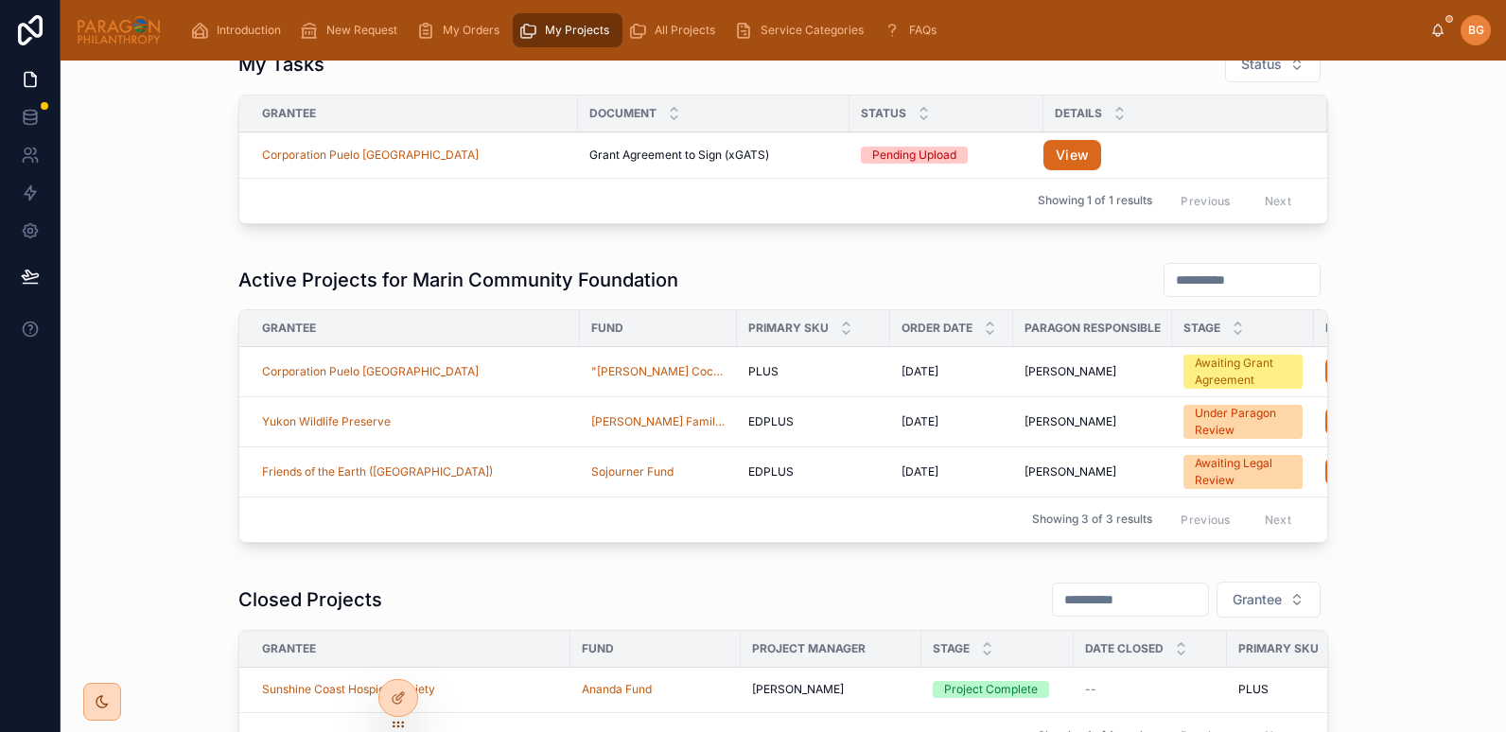
scroll to position [110, 0]
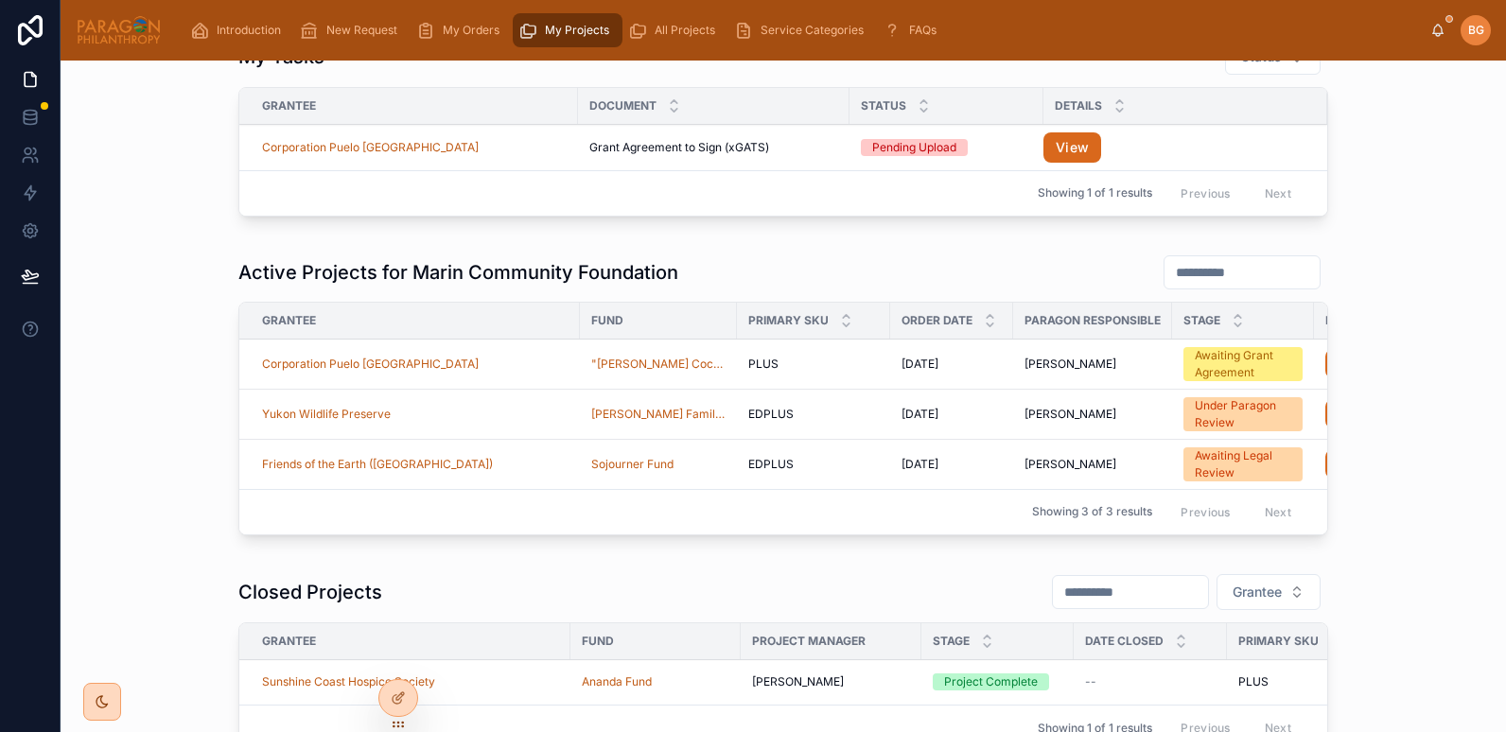
click at [580, 311] on div "Fund" at bounding box center [658, 321] width 157 height 30
click at [580, 320] on div "Fund" at bounding box center [658, 321] width 157 height 30
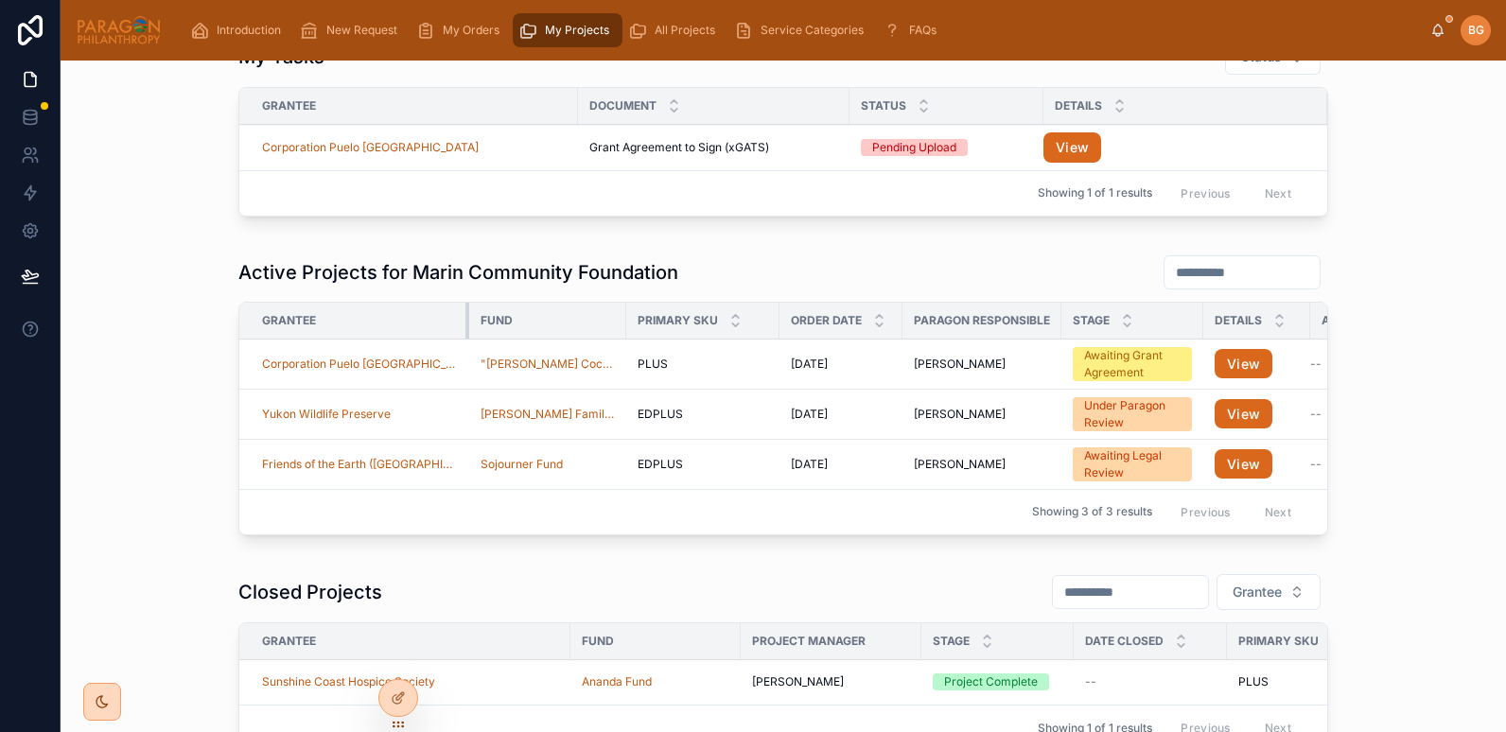
drag, startPoint x: 569, startPoint y: 322, endPoint x: 443, endPoint y: 329, distance: 126.1
click at [465, 329] on div at bounding box center [469, 321] width 8 height 36
click at [598, 320] on div "Fund" at bounding box center [547, 321] width 157 height 30
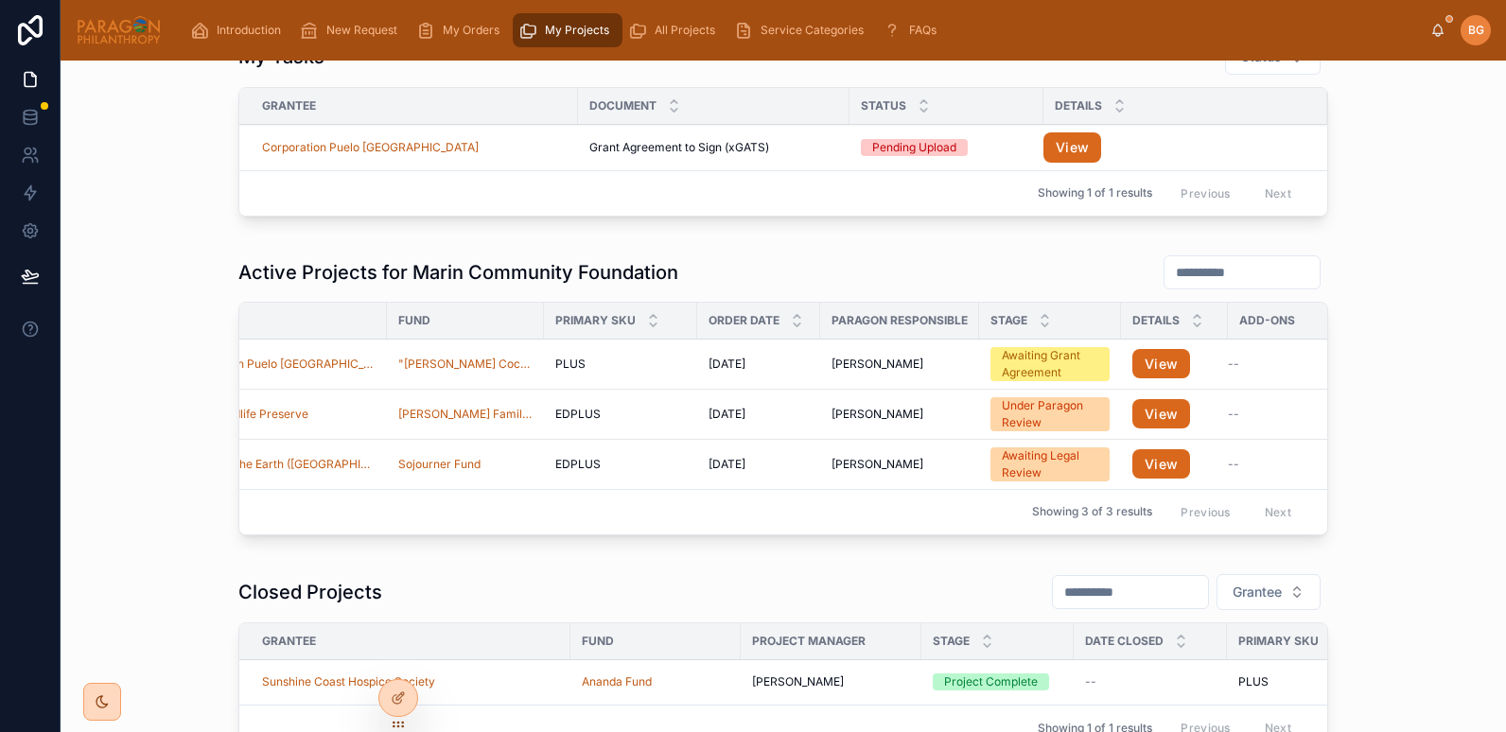
scroll to position [0, 110]
